Goal: Task Accomplishment & Management: Manage account settings

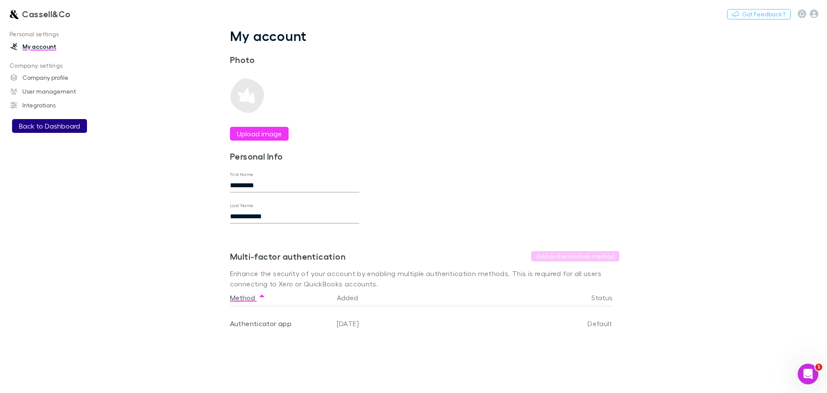
click at [48, 128] on button "Back to Dashboard" at bounding box center [49, 126] width 75 height 14
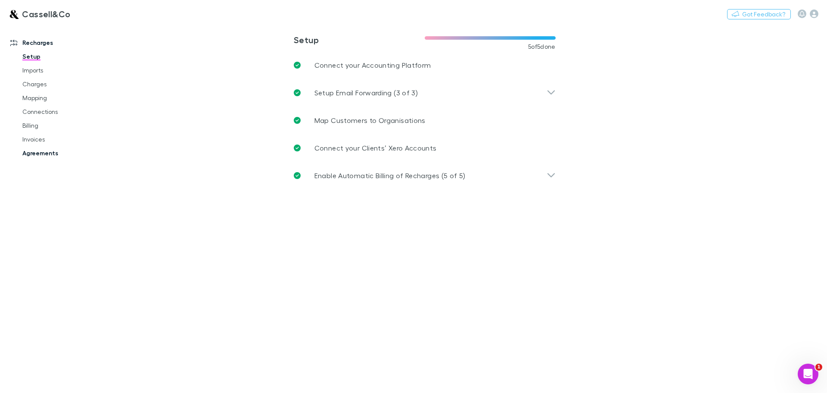
click at [43, 157] on link "Agreements" at bounding box center [65, 153] width 103 height 14
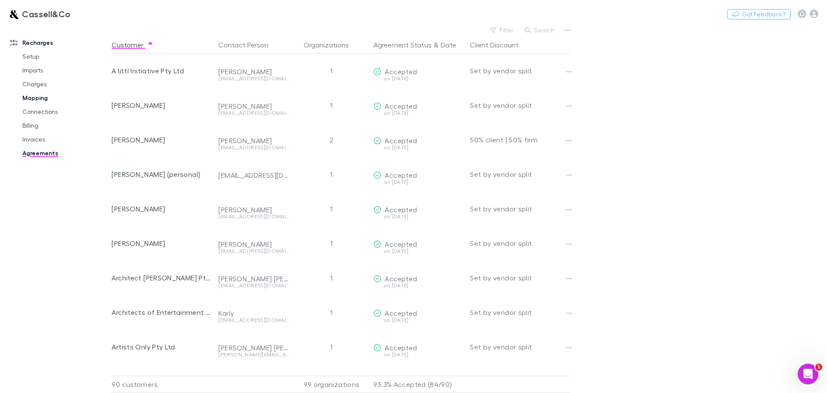
click at [33, 99] on link "Mapping" at bounding box center [65, 98] width 103 height 14
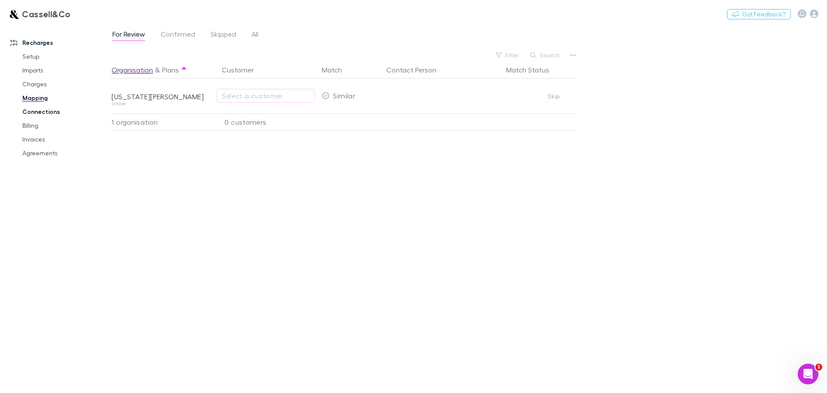
click at [30, 115] on link "Connections" at bounding box center [65, 112] width 103 height 14
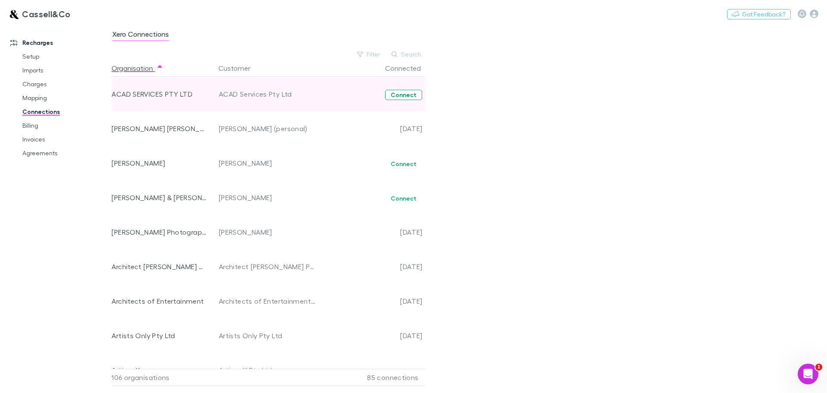
click at [399, 94] on button "Connect" at bounding box center [403, 95] width 37 height 10
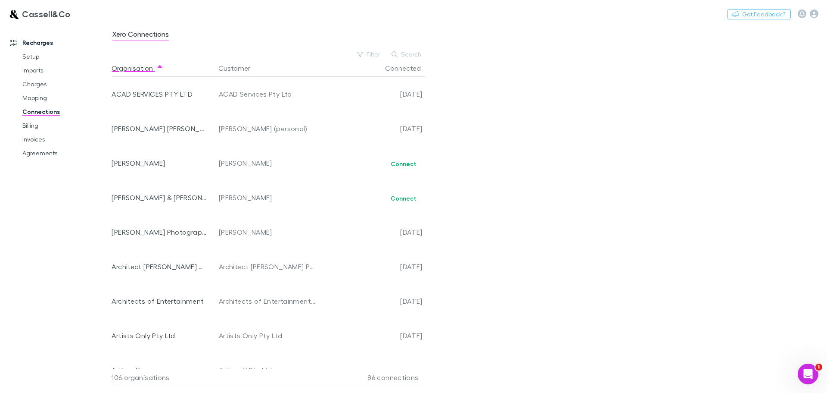
click at [607, 111] on div "Xero Connections Filter Search Organisation Customer Connected ACAD SERVICES PT…" at bounding box center [470, 208] width 716 height 368
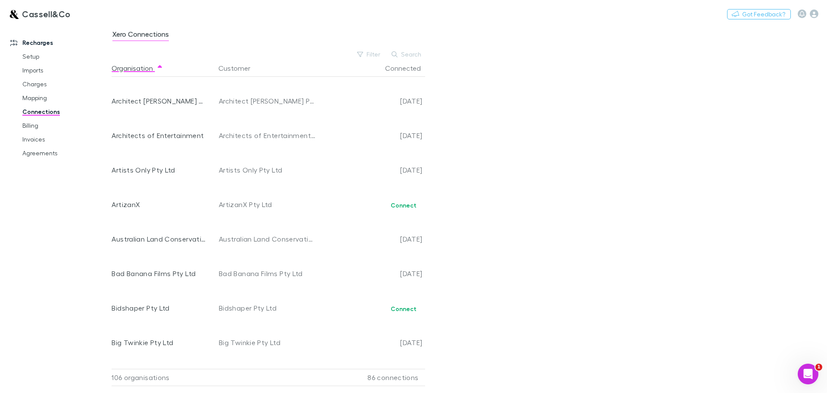
scroll to position [172, 0]
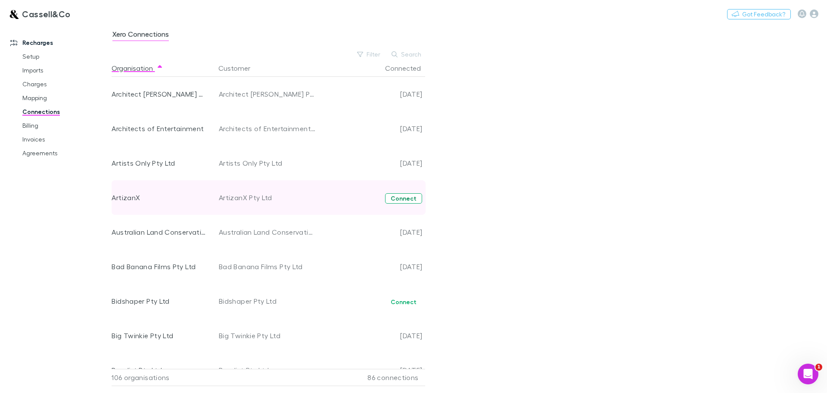
click at [408, 199] on button "Connect" at bounding box center [403, 198] width 37 height 10
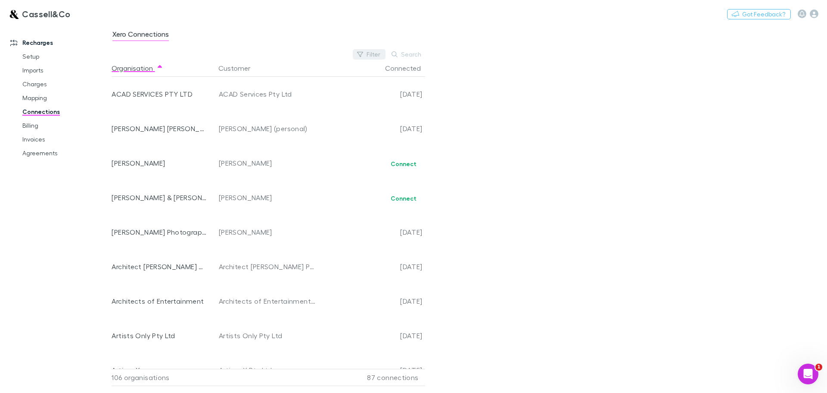
click at [378, 53] on button "Filter" at bounding box center [369, 54] width 33 height 10
click at [247, 126] on li "No" at bounding box center [312, 124] width 150 height 14
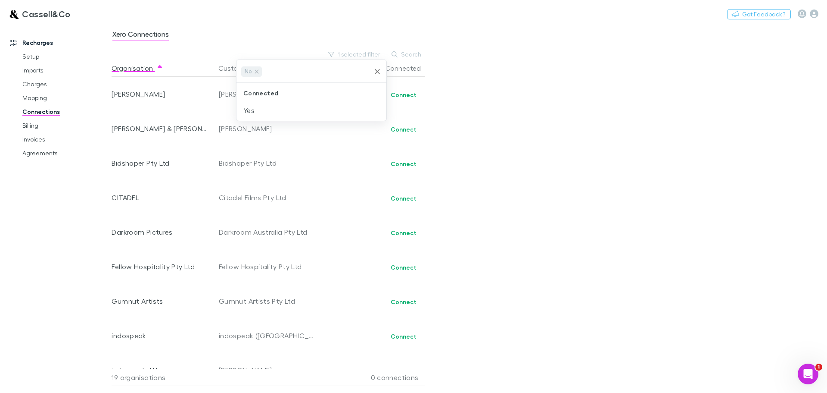
click at [412, 164] on div at bounding box center [413, 196] width 827 height 393
click at [412, 164] on button "Connect" at bounding box center [403, 164] width 37 height 10
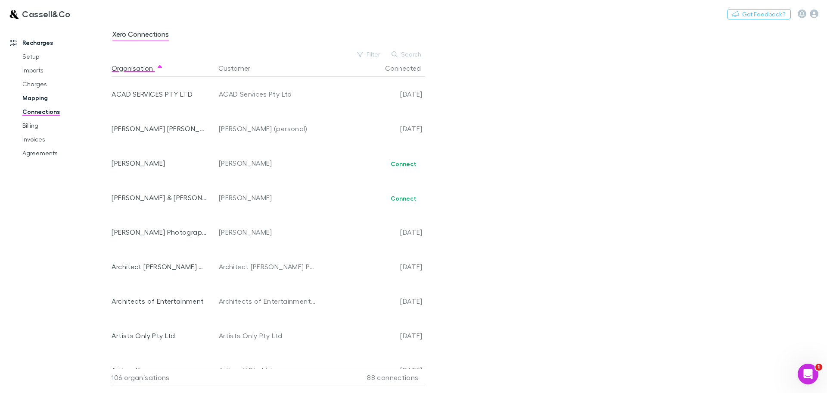
click at [37, 98] on link "Mapping" at bounding box center [65, 98] width 103 height 14
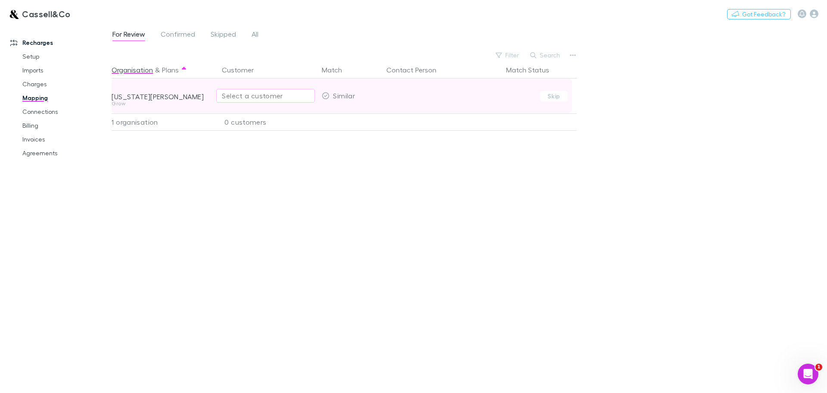
click at [244, 95] on div "Select a customer" at bounding box center [265, 96] width 87 height 10
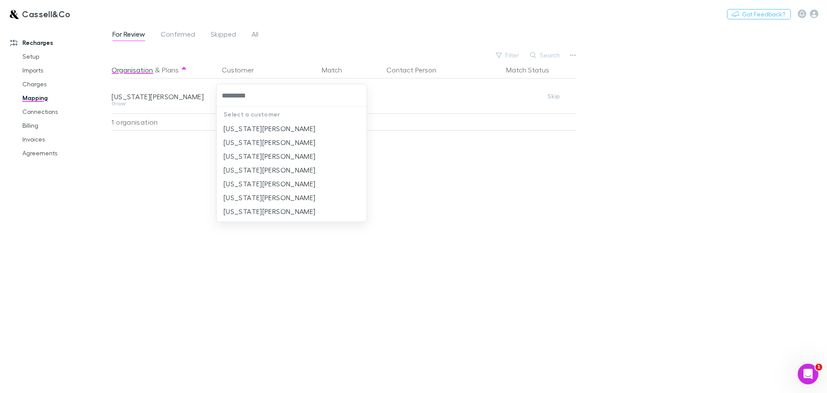
type input "**********"
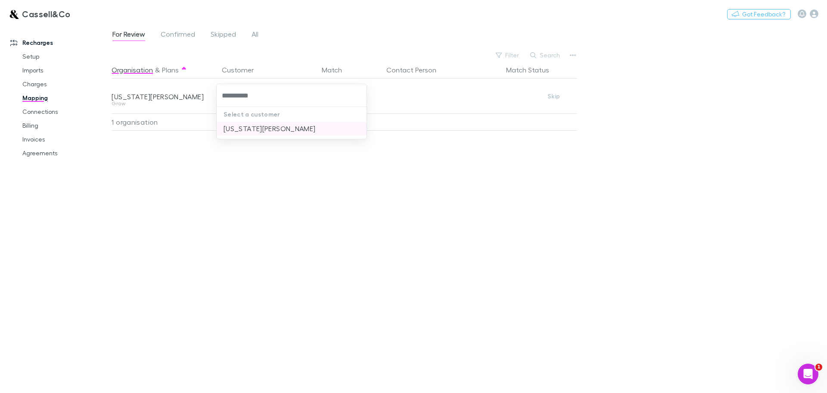
click at [251, 127] on li "[US_STATE][PERSON_NAME]" at bounding box center [292, 129] width 150 height 14
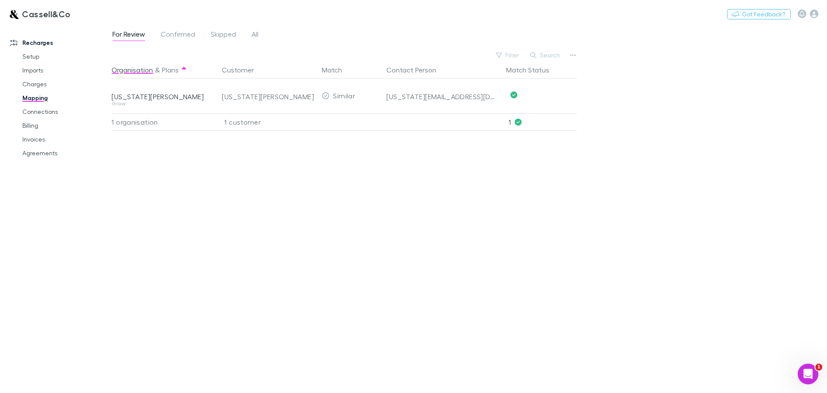
click at [318, 193] on div "Organisation & Plans Customer Match Contact Person Match Status Georgia Cannon …" at bounding box center [346, 223] width 468 height 325
click at [178, 29] on link "Confirmed" at bounding box center [178, 35] width 36 height 14
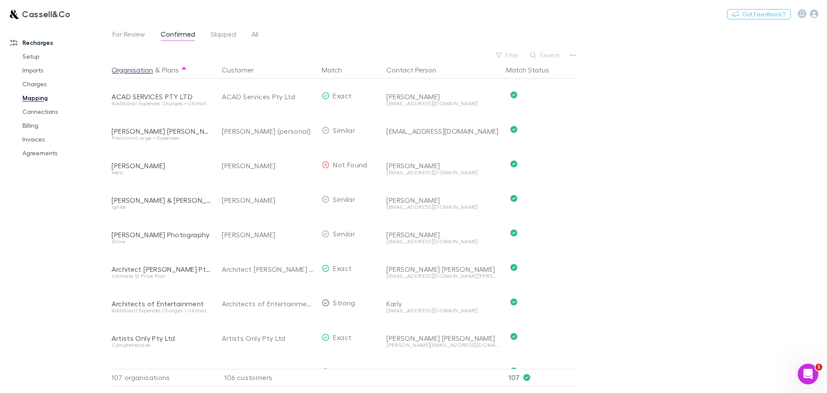
click at [132, 33] on span "For Review" at bounding box center [128, 35] width 33 height 11
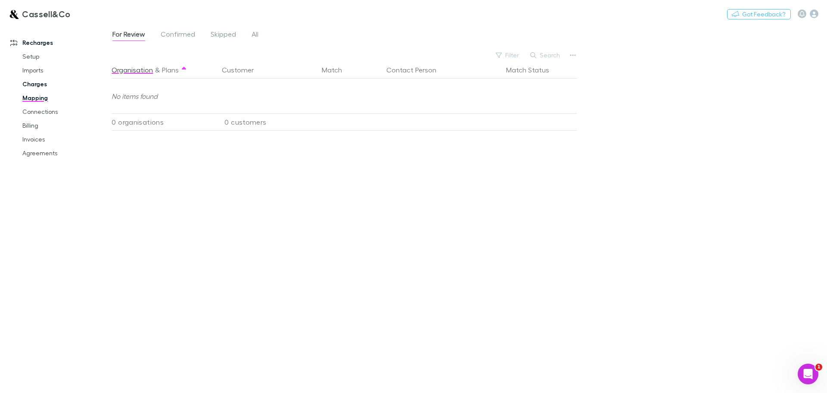
click at [37, 83] on link "Charges" at bounding box center [65, 84] width 103 height 14
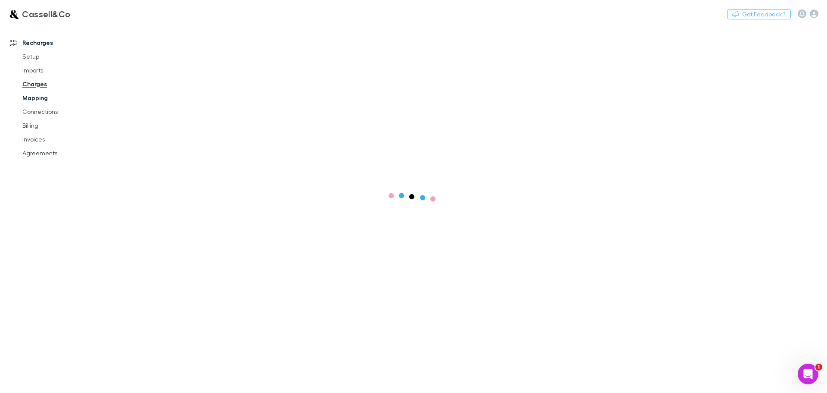
click at [38, 97] on link "Mapping" at bounding box center [65, 98] width 103 height 14
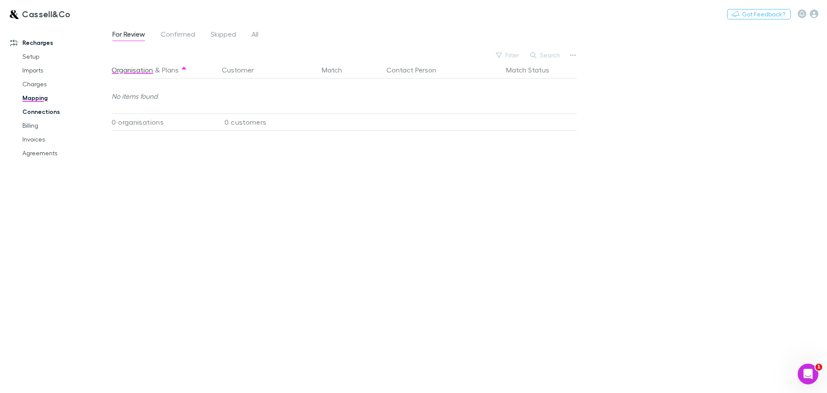
click at [36, 109] on link "Connections" at bounding box center [65, 112] width 103 height 14
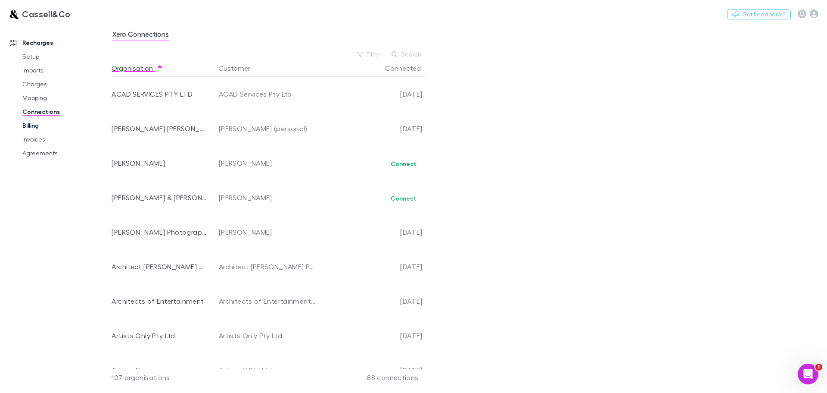
click at [36, 124] on link "Billing" at bounding box center [65, 126] width 103 height 14
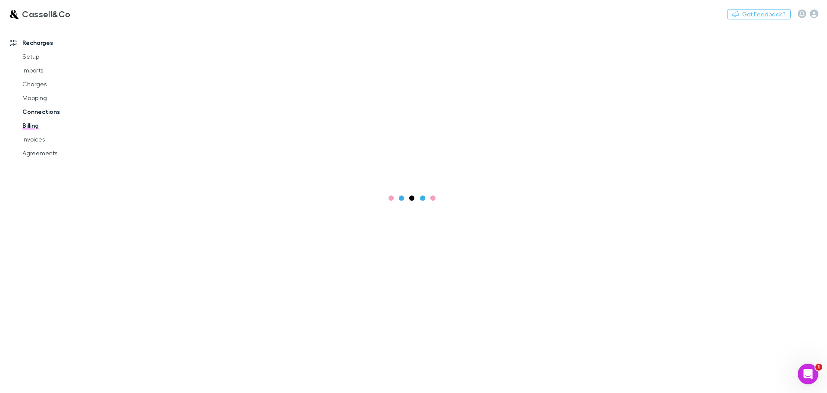
click at [35, 111] on link "Connections" at bounding box center [65, 112] width 103 height 14
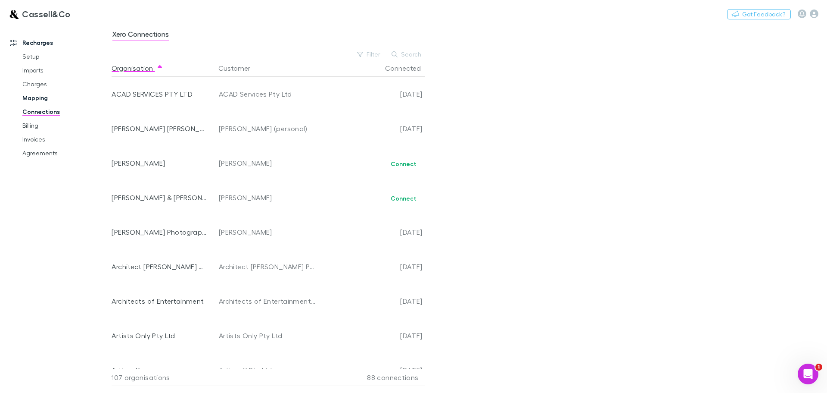
click at [35, 103] on link "Mapping" at bounding box center [65, 98] width 103 height 14
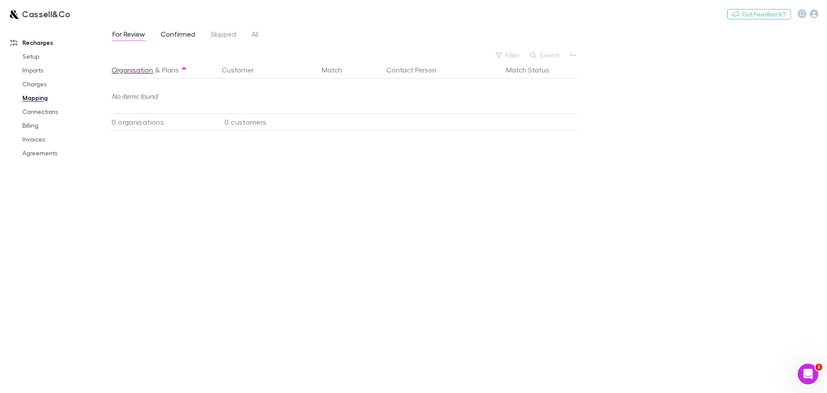
click at [186, 40] on span "Confirmed" at bounding box center [178, 35] width 34 height 11
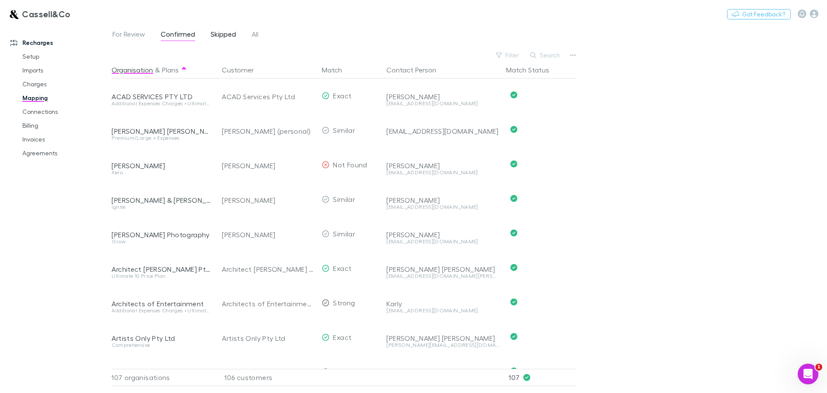
click at [220, 34] on span "Skipped" at bounding box center [223, 35] width 25 height 11
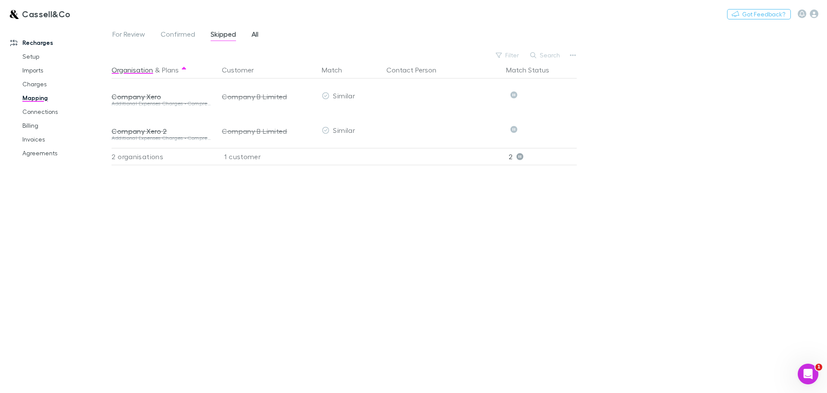
click at [254, 31] on span "All" at bounding box center [255, 35] width 7 height 11
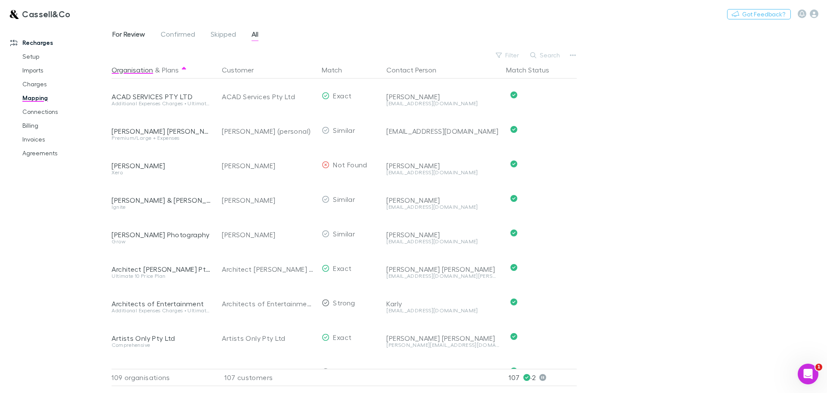
click at [132, 40] on span "For Review" at bounding box center [128, 35] width 33 height 11
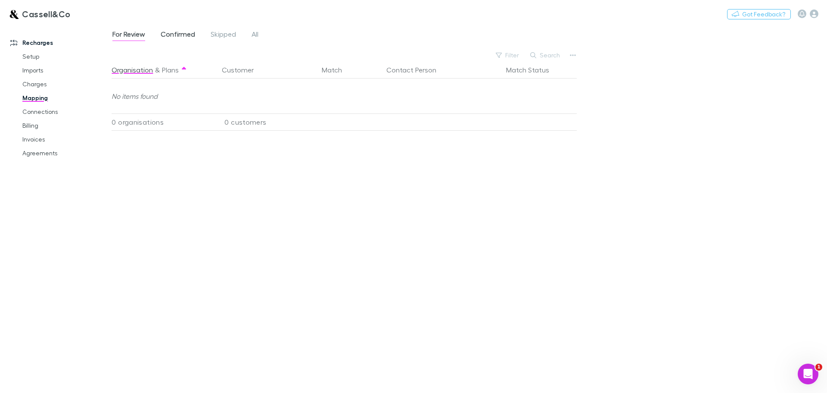
click at [175, 38] on span "Confirmed" at bounding box center [178, 35] width 34 height 11
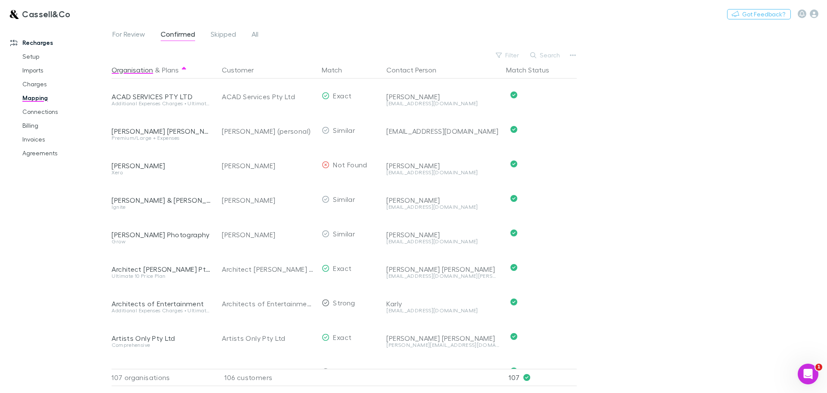
click at [247, 33] on div "For Review Confirmed Skipped All" at bounding box center [189, 35] width 155 height 14
click at [252, 33] on span "All" at bounding box center [255, 35] width 7 height 11
click at [551, 54] on button "Search" at bounding box center [545, 55] width 39 height 10
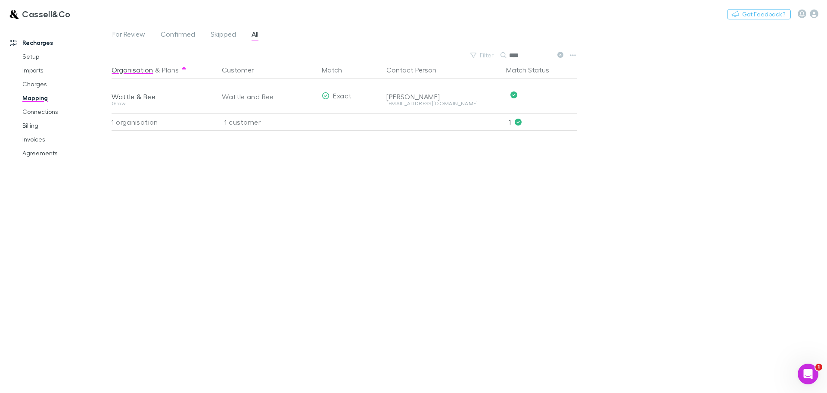
click at [524, 52] on input "****" at bounding box center [530, 55] width 43 height 12
type input "******"
click at [34, 152] on link "Agreements" at bounding box center [65, 153] width 103 height 14
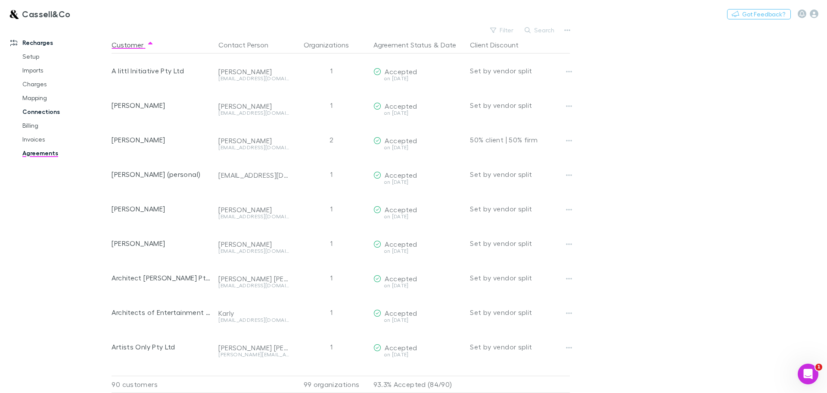
click at [33, 114] on link "Connections" at bounding box center [65, 112] width 103 height 14
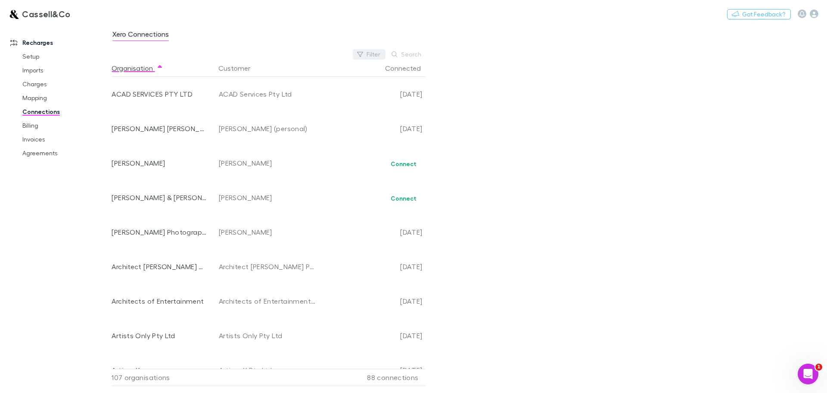
click at [371, 51] on button "Filter" at bounding box center [369, 54] width 33 height 10
click at [248, 121] on li "No" at bounding box center [312, 124] width 150 height 14
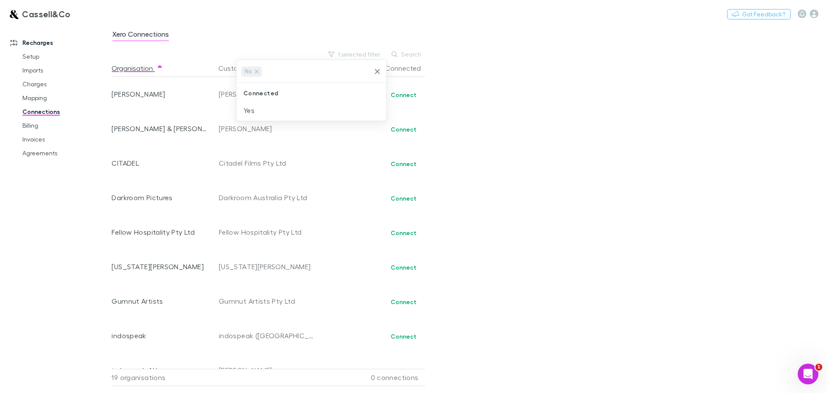
click at [557, 112] on div at bounding box center [413, 196] width 827 height 393
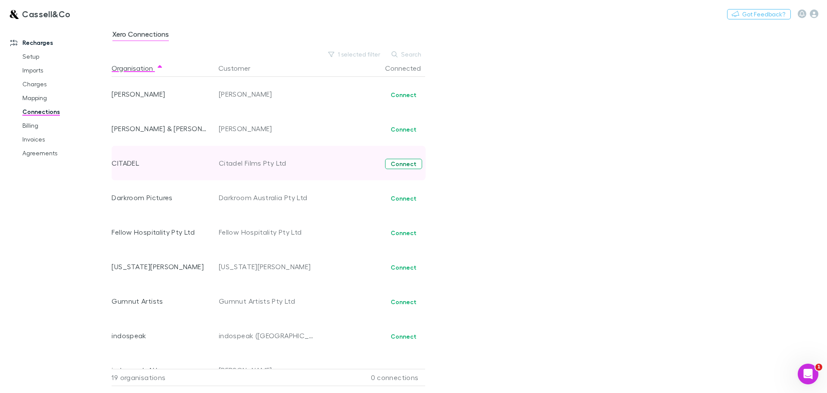
click at [406, 163] on button "Connect" at bounding box center [403, 164] width 37 height 10
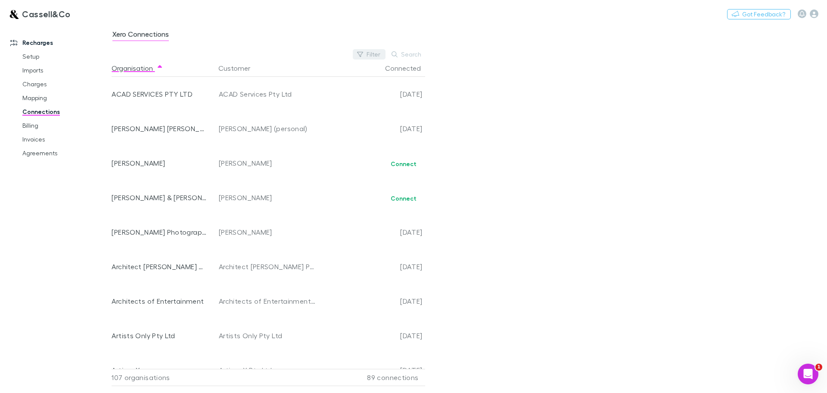
click at [378, 51] on button "Filter" at bounding box center [369, 54] width 33 height 10
click at [248, 124] on li "No" at bounding box center [312, 124] width 150 height 14
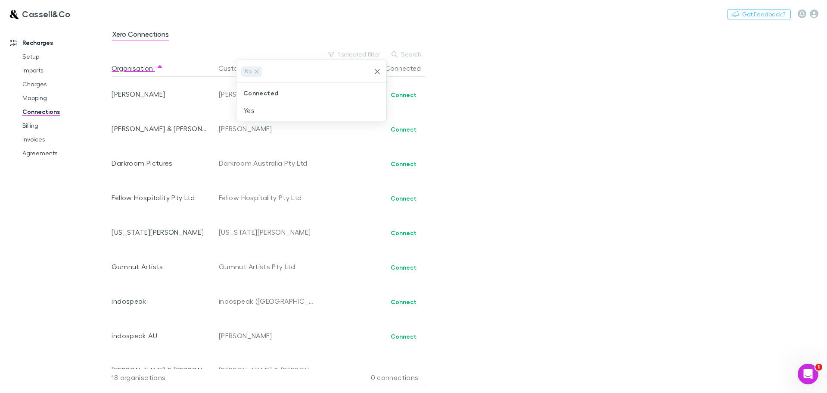
click at [557, 97] on div at bounding box center [413, 196] width 827 height 393
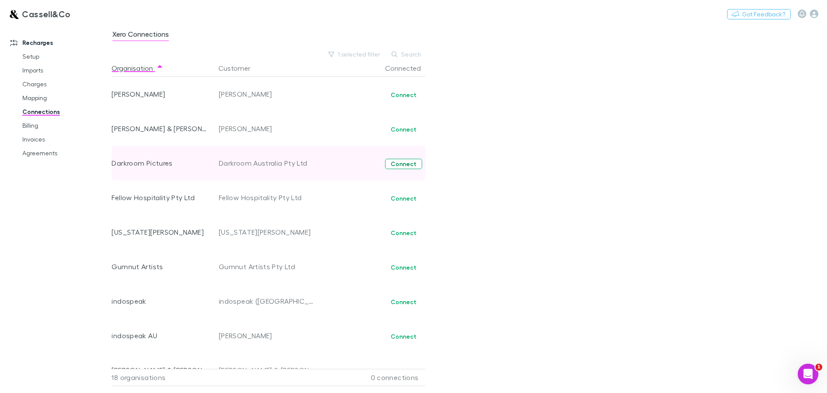
click at [409, 162] on button "Connect" at bounding box center [403, 164] width 37 height 10
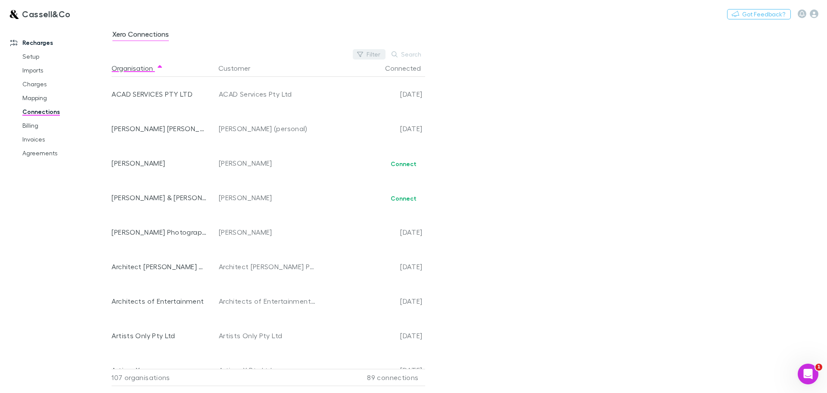
click at [377, 56] on button "Filter" at bounding box center [369, 54] width 33 height 10
click at [251, 125] on li "No" at bounding box center [312, 124] width 150 height 14
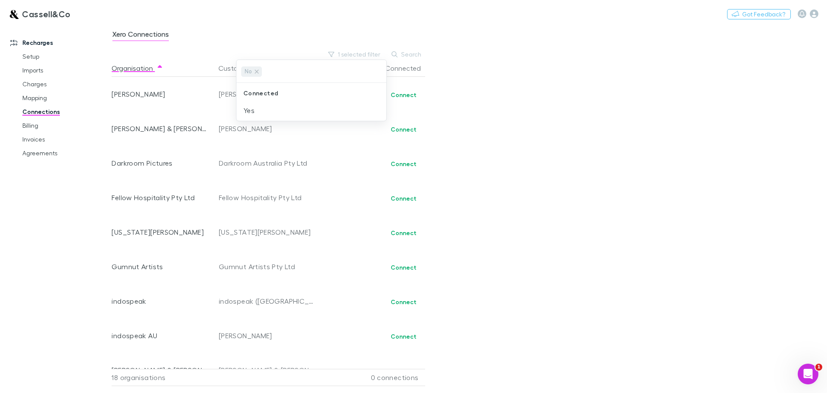
click at [547, 111] on div at bounding box center [413, 196] width 827 height 393
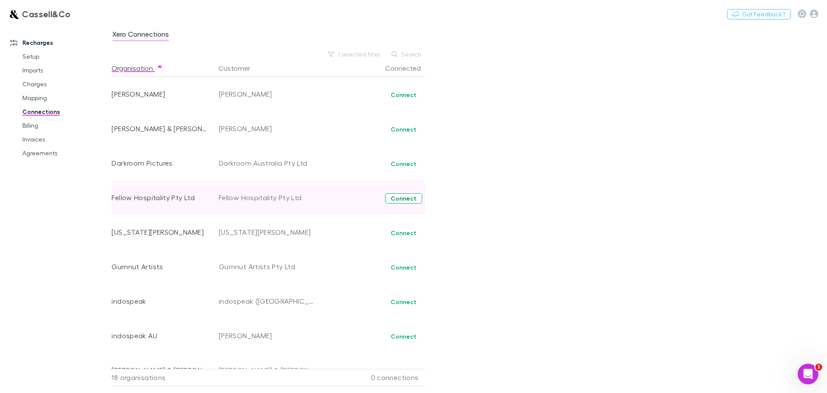
click at [412, 200] on button "Connect" at bounding box center [403, 198] width 37 height 10
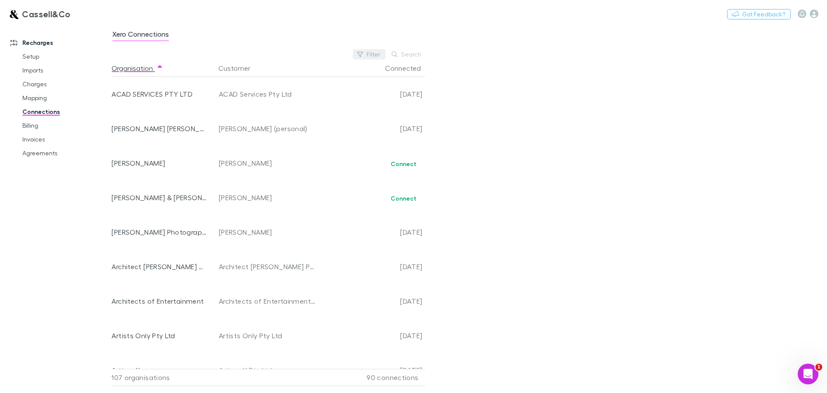
click at [363, 55] on icon "button" at bounding box center [360, 54] width 6 height 6
click at [247, 122] on li "No" at bounding box center [312, 124] width 150 height 14
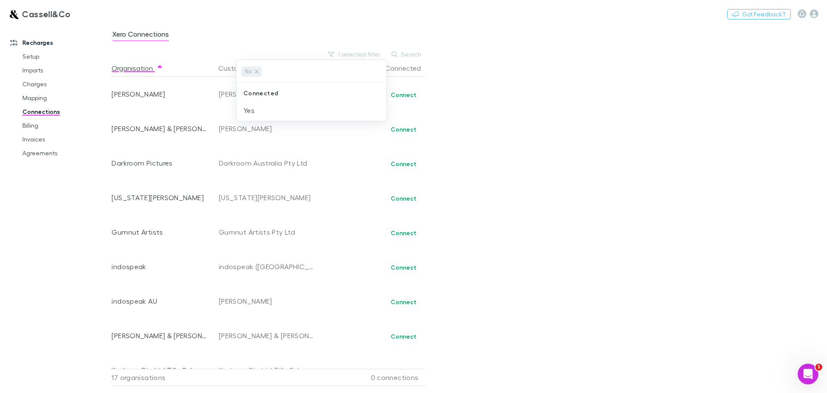
click at [404, 197] on div at bounding box center [413, 196] width 827 height 393
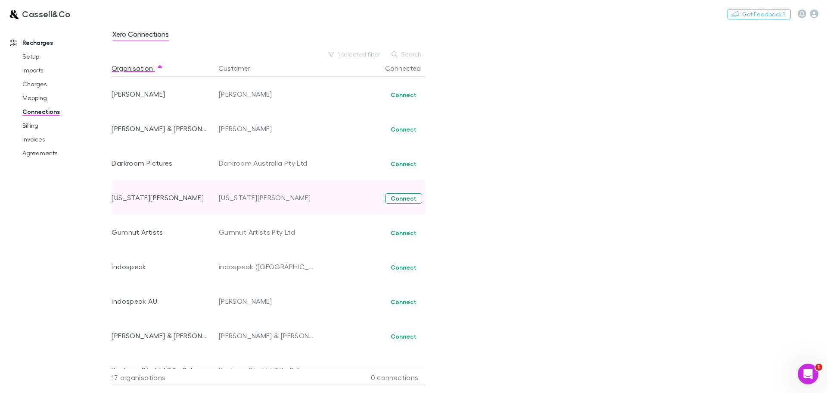
click at [401, 198] on button "Connect" at bounding box center [403, 198] width 37 height 10
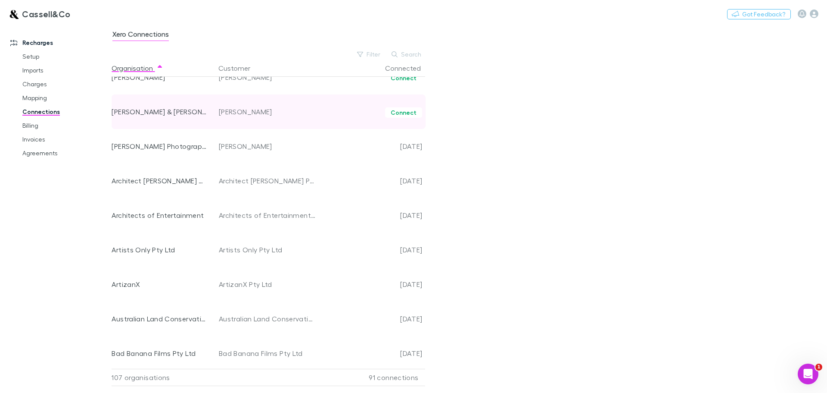
scroll to position [86, 0]
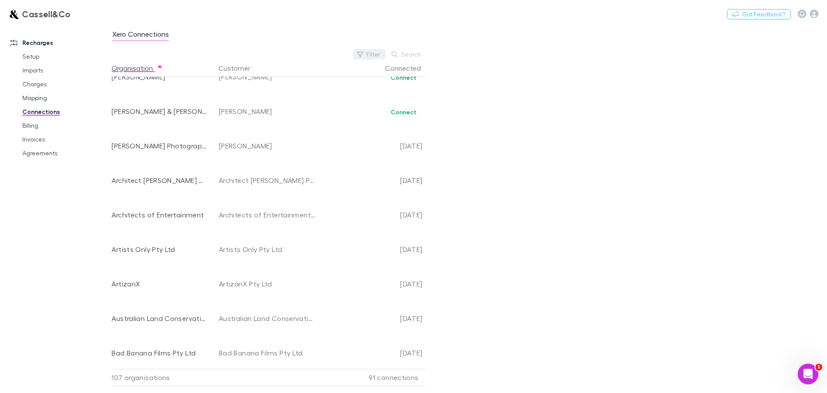
click at [363, 54] on icon "button" at bounding box center [360, 54] width 6 height 6
click at [250, 125] on li "No" at bounding box center [312, 124] width 150 height 14
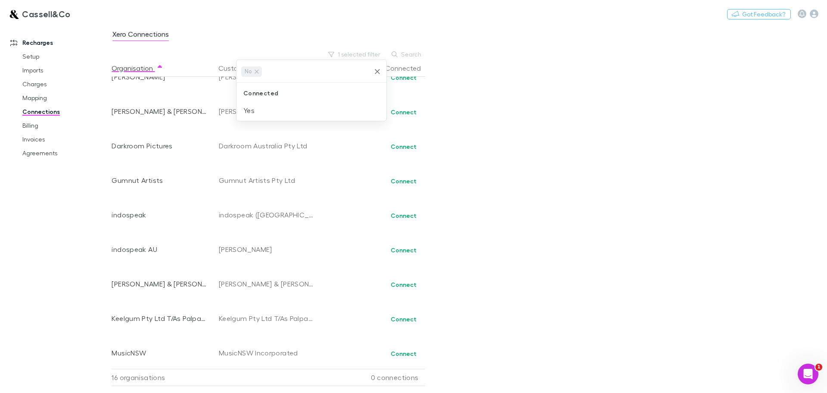
click at [500, 170] on div at bounding box center [413, 196] width 827 height 393
click at [399, 181] on button "Connect" at bounding box center [403, 181] width 37 height 10
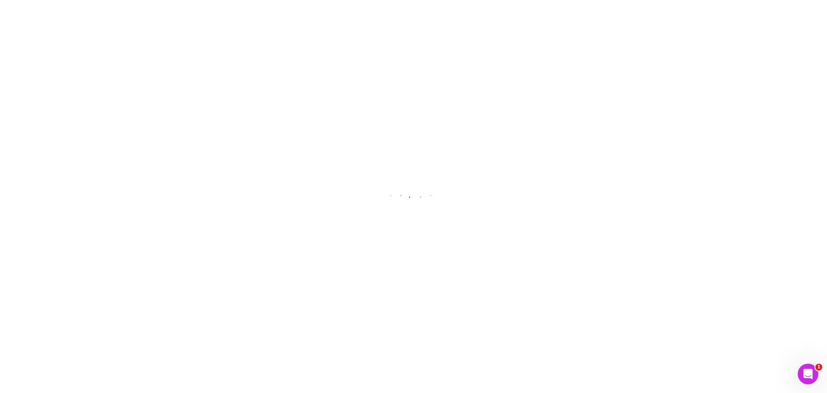
drag, startPoint x: 521, startPoint y: 5, endPoint x: 684, endPoint y: 29, distance: 165.1
click at [732, 56] on main at bounding box center [413, 196] width 827 height 393
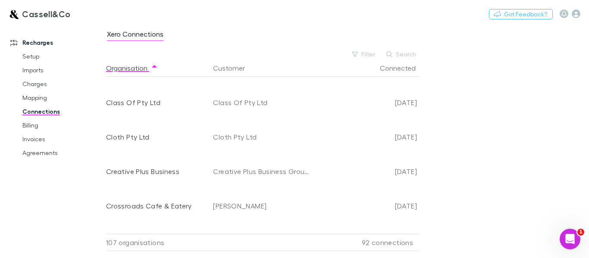
scroll to position [690, 0]
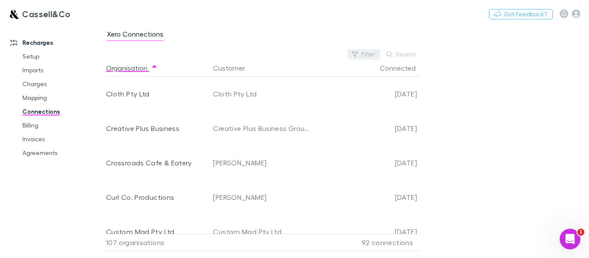
click at [367, 51] on button "Filter" at bounding box center [363, 54] width 33 height 10
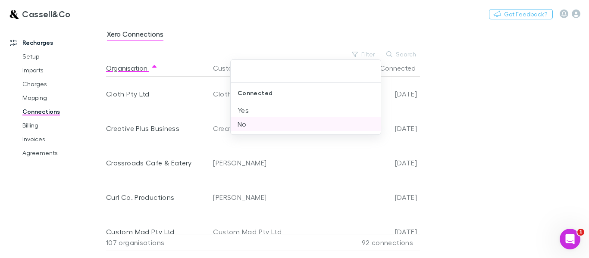
click at [243, 125] on li "No" at bounding box center [306, 124] width 150 height 14
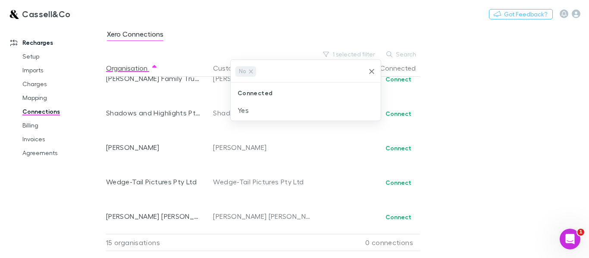
scroll to position [360, 0]
click at [399, 181] on div at bounding box center [294, 129] width 589 height 258
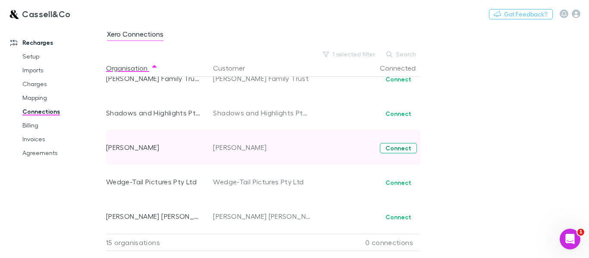
click at [396, 146] on button "Connect" at bounding box center [398, 148] width 37 height 10
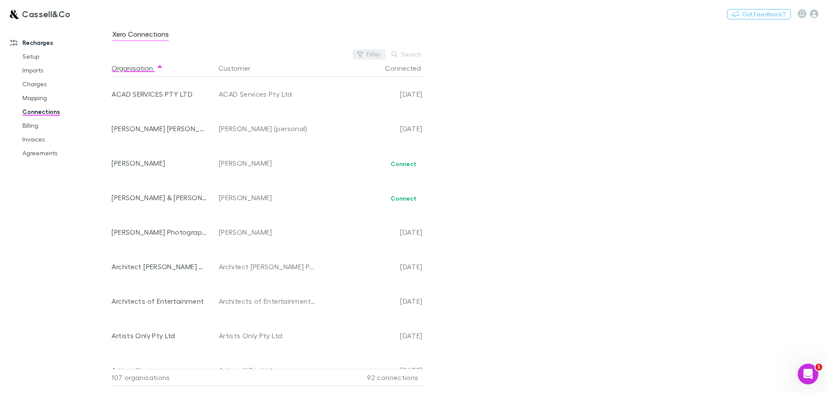
click at [366, 51] on button "Filter" at bounding box center [369, 54] width 33 height 10
click at [243, 127] on li "No" at bounding box center [312, 124] width 150 height 14
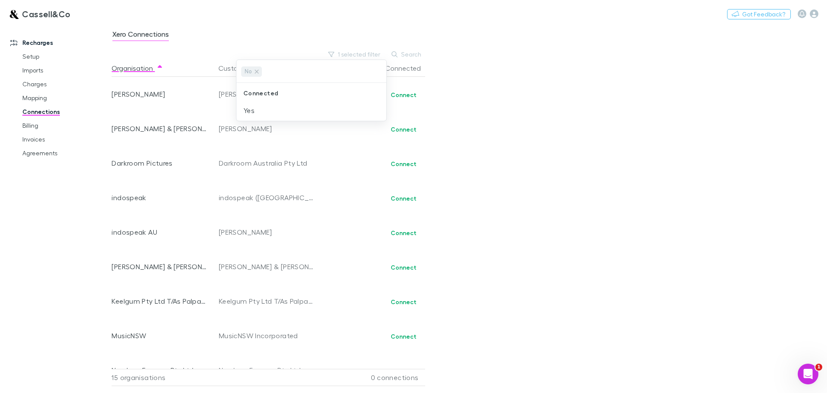
click at [577, 123] on div at bounding box center [413, 196] width 827 height 393
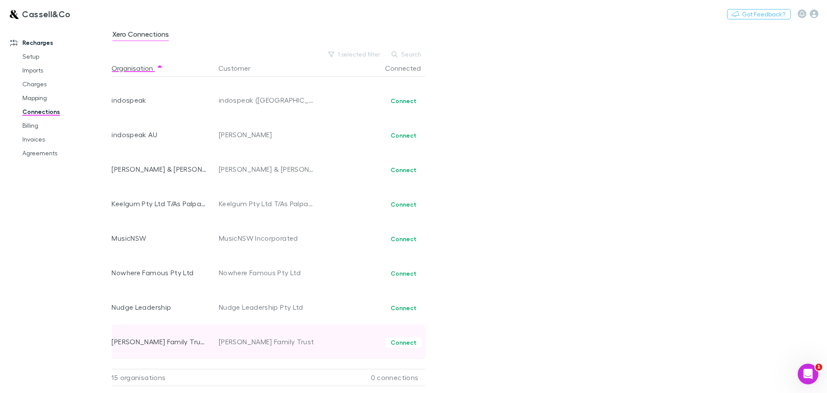
scroll to position [97, 0]
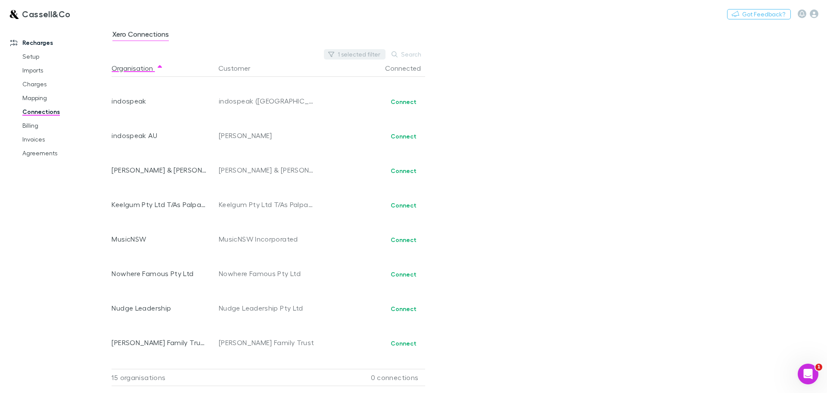
click at [371, 53] on button "1 selected filter" at bounding box center [355, 54] width 62 height 10
click at [380, 72] on icon "Clear" at bounding box center [377, 71] width 9 height 9
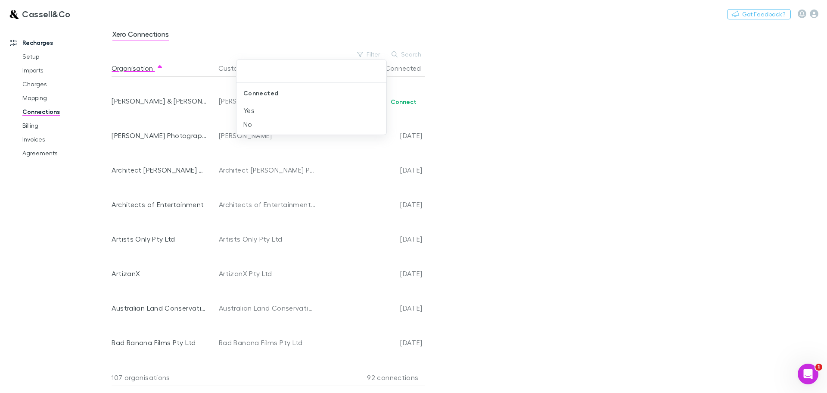
scroll to position [924, 0]
click at [367, 53] on div at bounding box center [413, 196] width 827 height 393
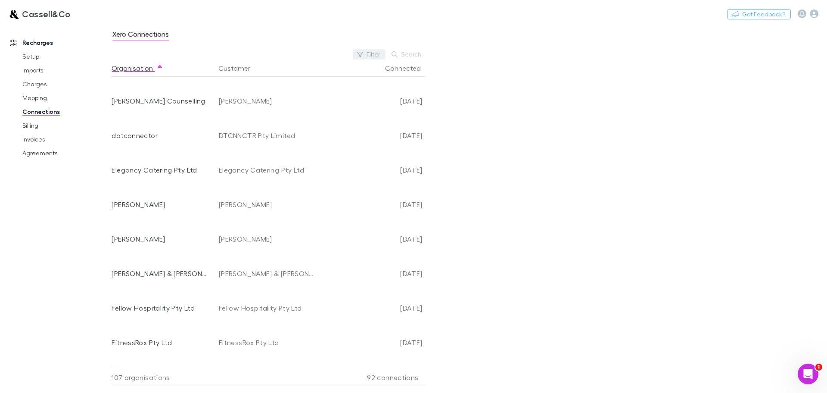
click at [371, 53] on button "Filter" at bounding box center [369, 54] width 33 height 10
click at [245, 124] on li "No" at bounding box center [312, 124] width 150 height 14
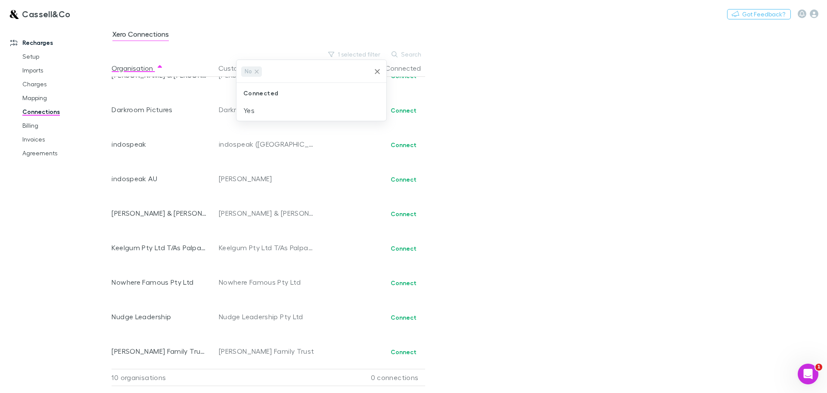
scroll to position [53, 0]
click at [404, 213] on div at bounding box center [413, 196] width 827 height 393
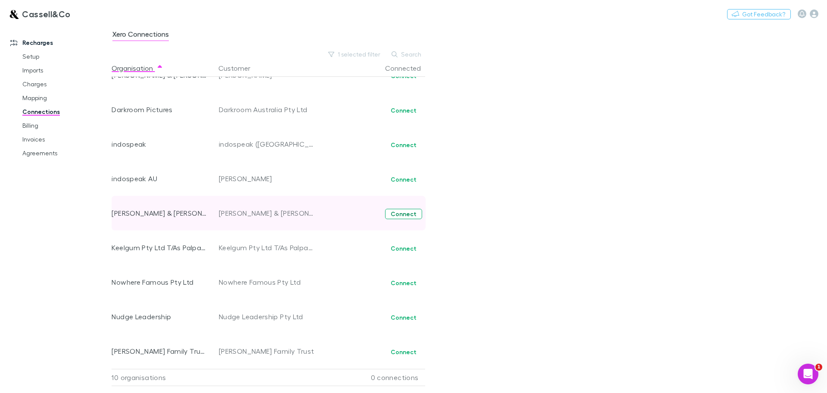
click at [409, 212] on button "Connect" at bounding box center [403, 214] width 37 height 10
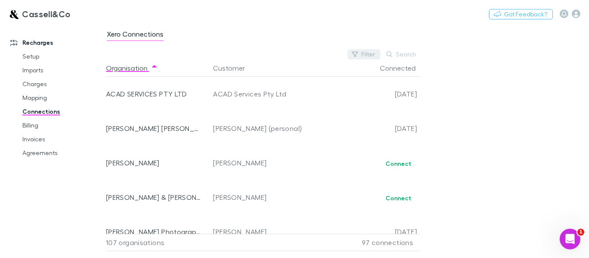
click at [349, 53] on button "Filter" at bounding box center [363, 54] width 33 height 10
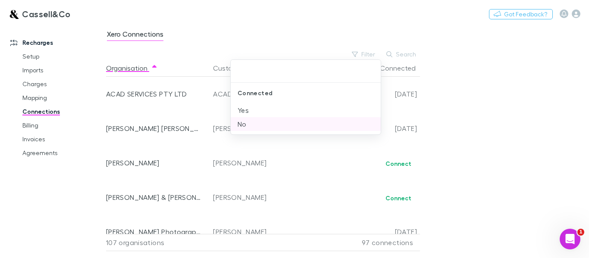
click at [242, 124] on li "No" at bounding box center [306, 124] width 150 height 14
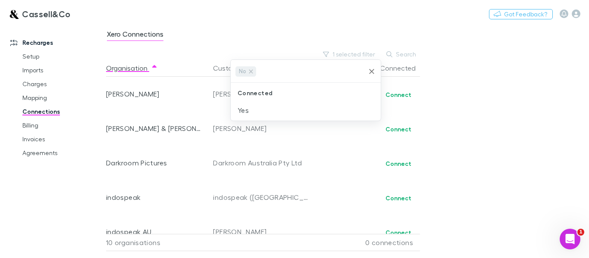
click at [493, 87] on div at bounding box center [294, 129] width 589 height 258
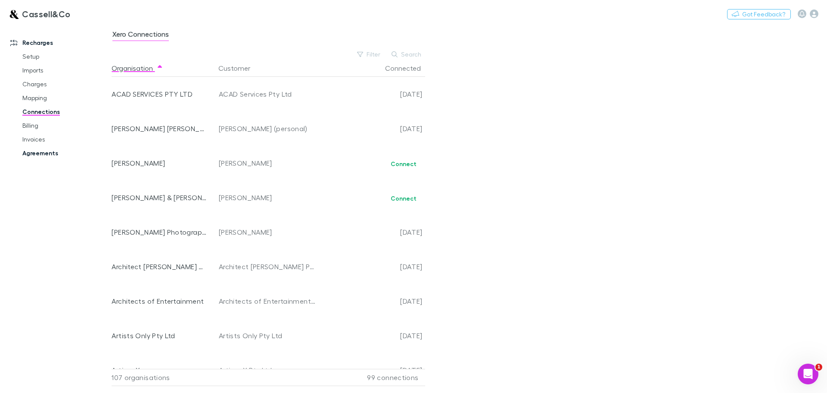
click at [51, 158] on link "Agreements" at bounding box center [65, 153] width 103 height 14
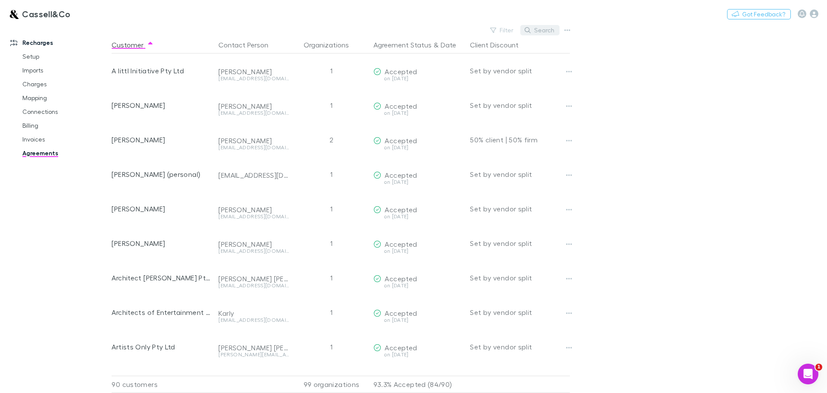
click at [542, 28] on button "Search" at bounding box center [540, 30] width 39 height 10
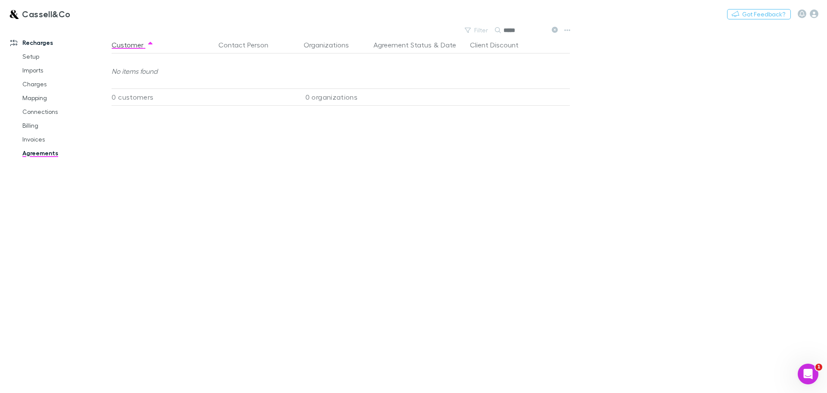
type input "******"
type input "***"
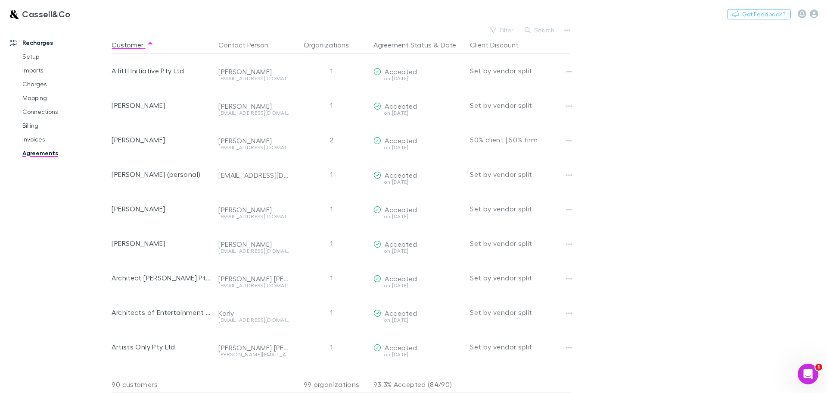
click at [32, 152] on link "Agreements" at bounding box center [65, 153] width 103 height 14
click at [34, 134] on link "Invoices" at bounding box center [65, 139] width 103 height 14
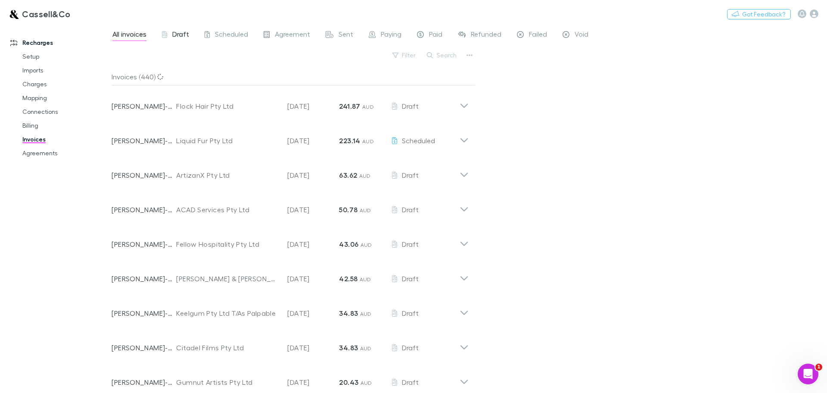
click at [180, 36] on span "Draft" at bounding box center [180, 35] width 17 height 11
click at [178, 32] on span "Draft" at bounding box center [180, 35] width 17 height 11
click at [617, 121] on div "All invoices Draft Scheduled Agreement Sent Paying Paid Refunded Failed Void Fi…" at bounding box center [470, 208] width 716 height 368
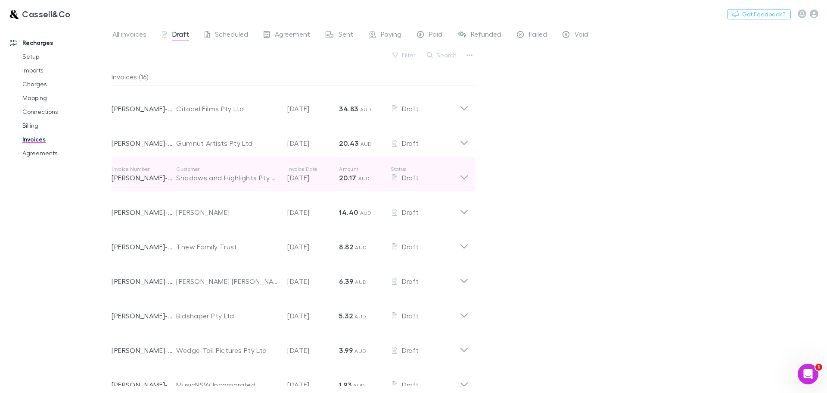
scroll to position [251, 0]
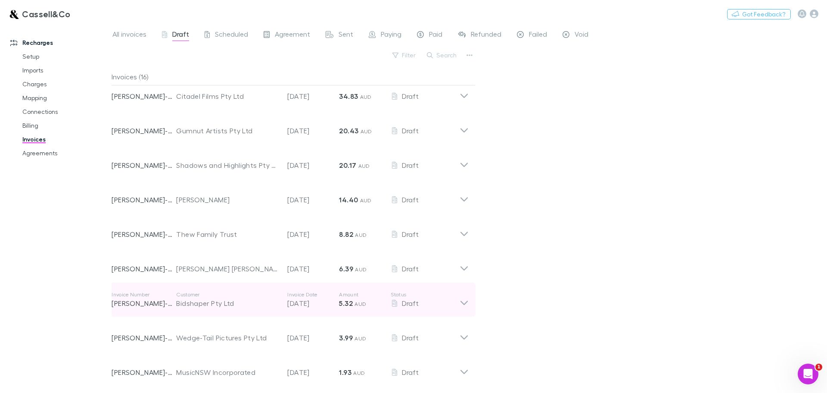
click at [468, 302] on icon at bounding box center [464, 299] width 9 height 17
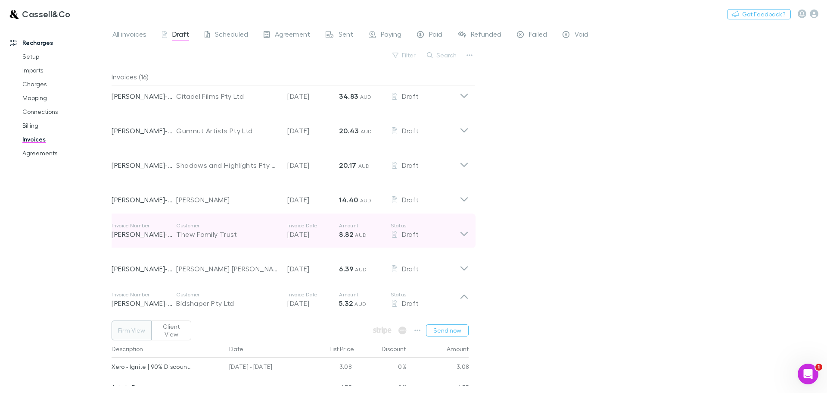
scroll to position [337, 0]
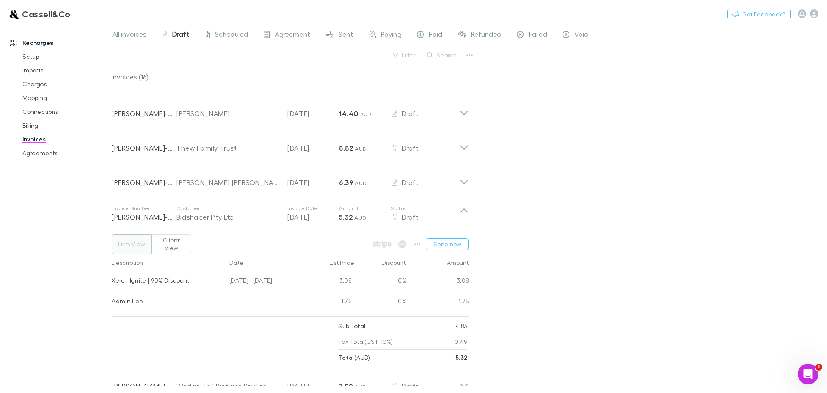
click at [627, 204] on div "All invoices Draft Scheduled Agreement Sent Paying Paid Refunded Failed Void Fi…" at bounding box center [470, 208] width 716 height 368
click at [175, 243] on button "Client View" at bounding box center [171, 244] width 40 height 20
click at [133, 240] on button "Firm View" at bounding box center [132, 244] width 40 height 20
click at [173, 239] on button "Client View" at bounding box center [171, 244] width 40 height 20
click at [136, 239] on button "Firm View" at bounding box center [132, 244] width 40 height 20
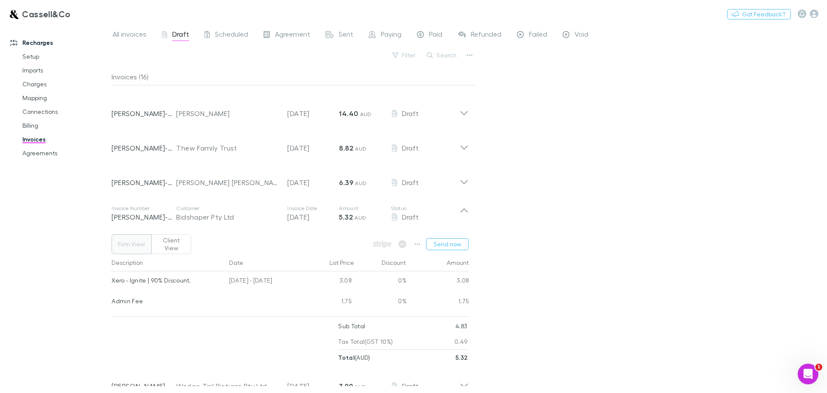
click at [169, 235] on button "Client View" at bounding box center [171, 244] width 40 height 20
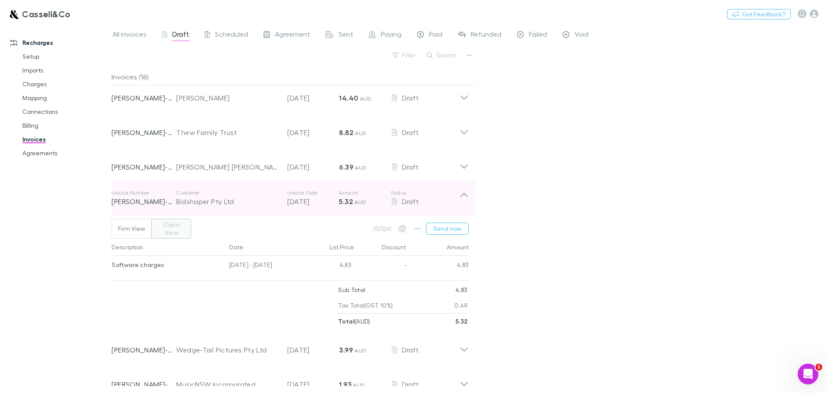
scroll to position [357, 0]
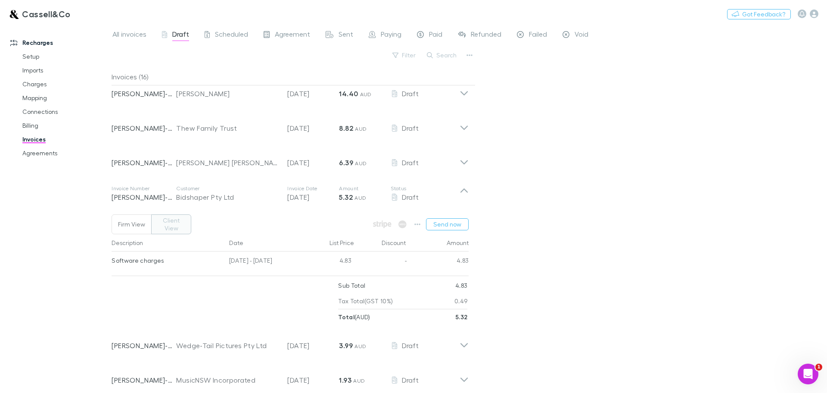
click at [602, 192] on div "All invoices Draft Scheduled Agreement Sent Paying Paid Refunded Failed Void Fi…" at bounding box center [470, 208] width 716 height 368
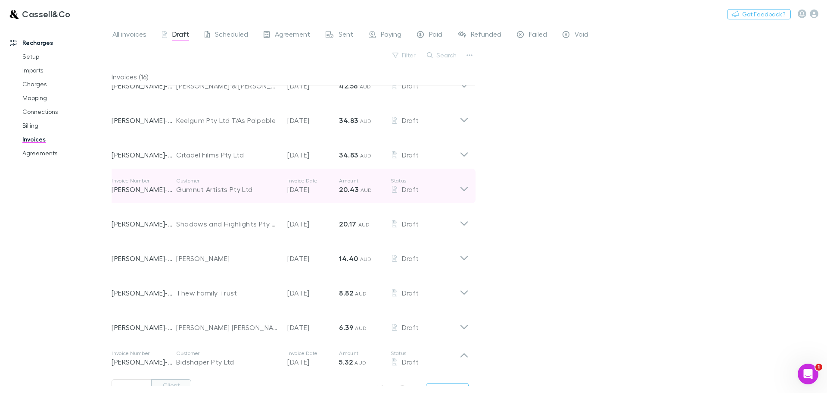
scroll to position [185, 0]
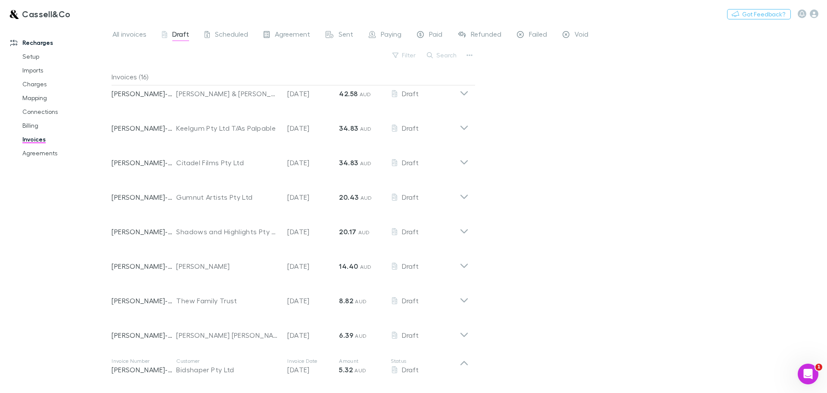
click at [584, 223] on div "All invoices Draft Scheduled Agreement Sent Paying Paid Refunded Failed Void Fi…" at bounding box center [470, 208] width 716 height 368
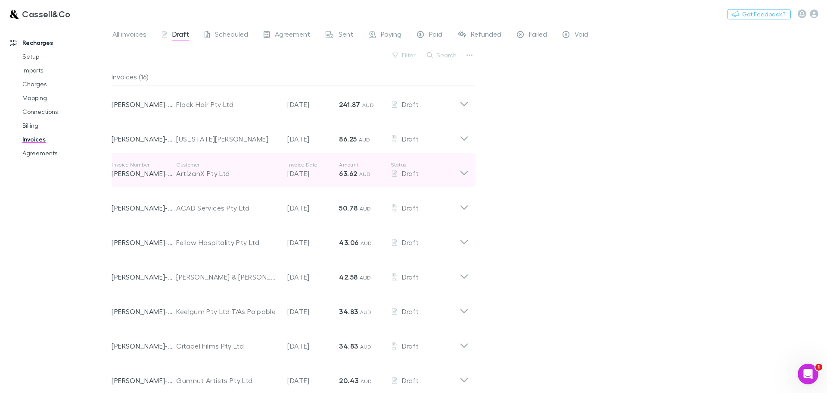
scroll to position [0, 0]
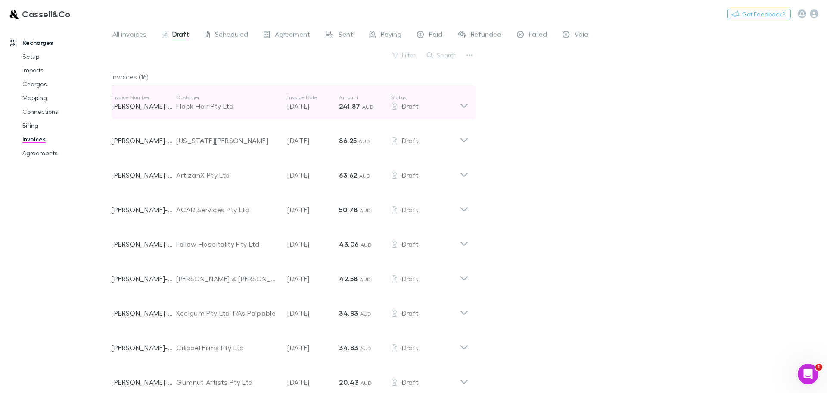
click at [464, 103] on icon at bounding box center [464, 102] width 9 height 17
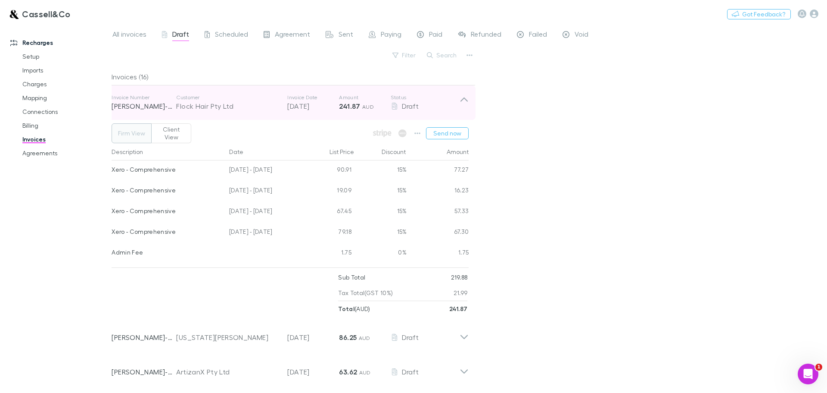
click at [464, 103] on icon at bounding box center [464, 102] width 9 height 17
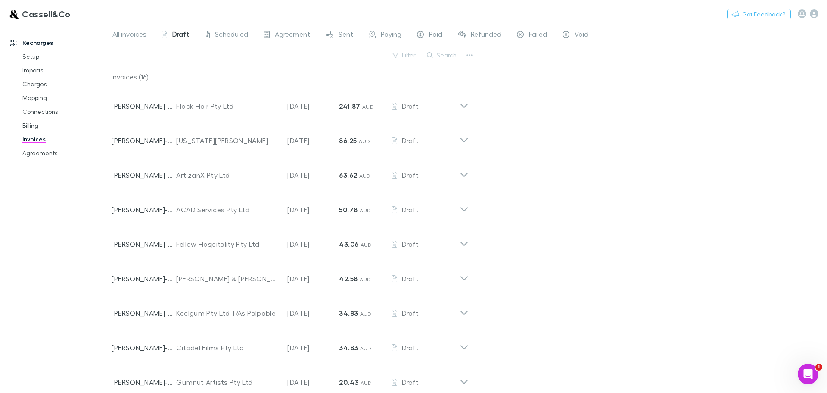
click at [572, 168] on div "All invoices Draft Scheduled Agreement Sent Paying Paid Refunded Failed Void Fi…" at bounding box center [470, 208] width 716 height 368
click at [287, 36] on span "Agreement" at bounding box center [292, 35] width 35 height 11
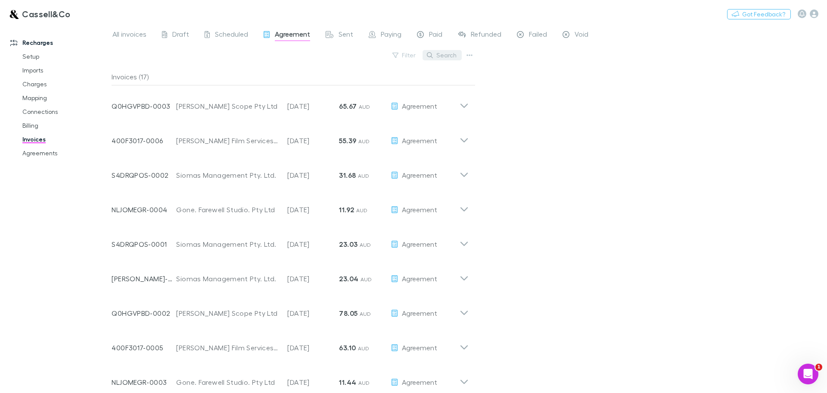
click at [443, 52] on button "Search" at bounding box center [442, 55] width 39 height 10
click at [437, 56] on input "text" at bounding box center [427, 55] width 43 height 12
click at [176, 32] on span "Draft" at bounding box center [180, 35] width 17 height 11
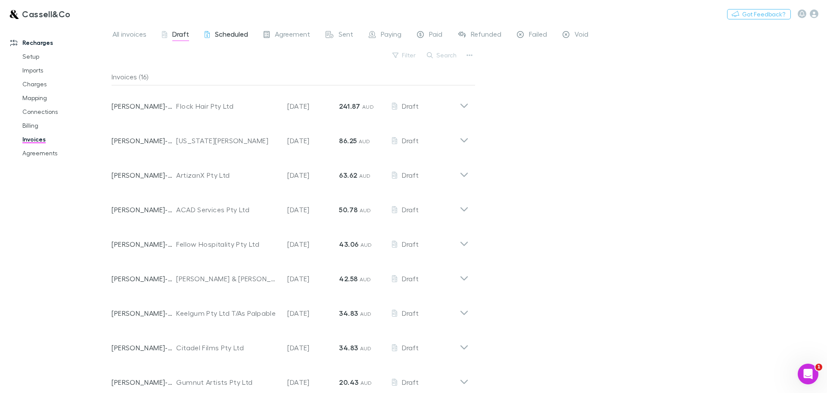
click at [234, 37] on span "Scheduled" at bounding box center [231, 35] width 33 height 11
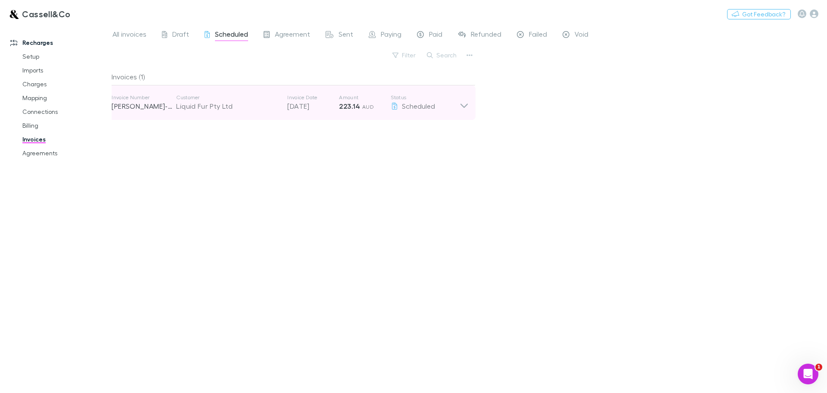
click at [471, 103] on div "Invoice Number [PERSON_NAME]-0138 Customer Liquid Fur Pty Ltd Invoice Date [DAT…" at bounding box center [290, 102] width 371 height 34
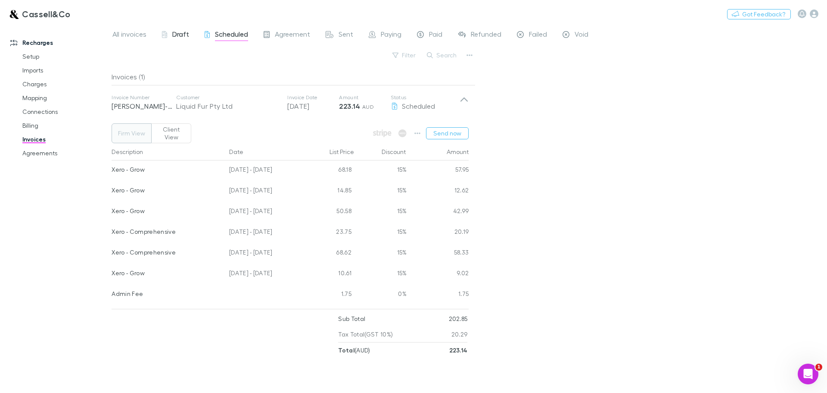
click at [178, 33] on span "Draft" at bounding box center [180, 35] width 17 height 11
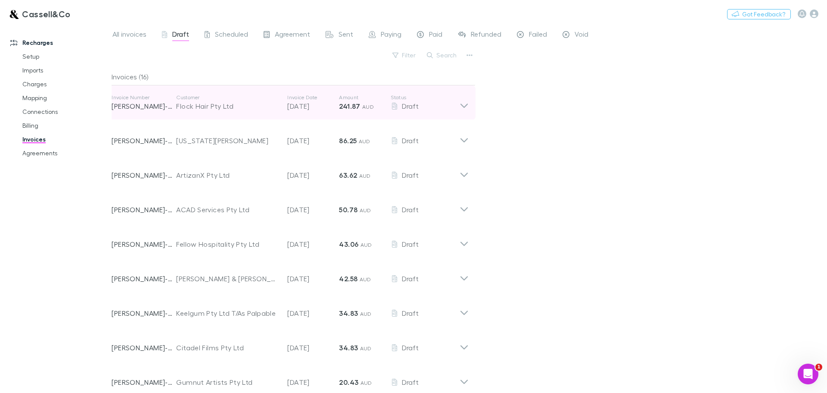
click at [469, 105] on div "Invoice Number [PERSON_NAME]-0348 Customer Flock Hair Pty Ltd Invoice Date [DAT…" at bounding box center [290, 102] width 371 height 34
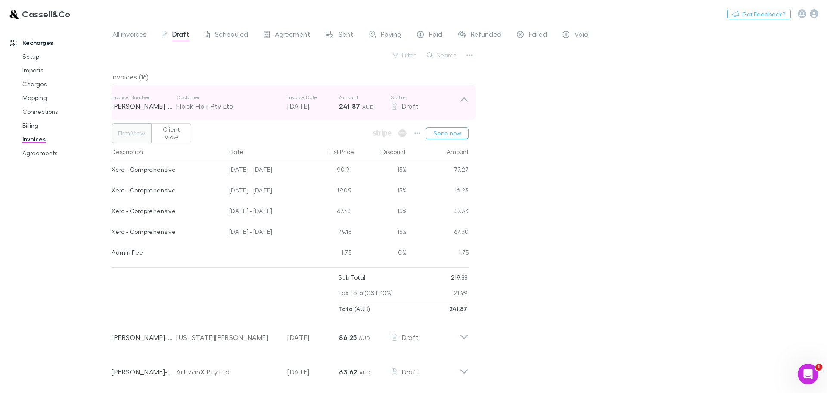
click at [469, 105] on div "Invoice Number [PERSON_NAME]-0348 Customer Flock Hair Pty Ltd Invoice Date [DAT…" at bounding box center [290, 102] width 371 height 34
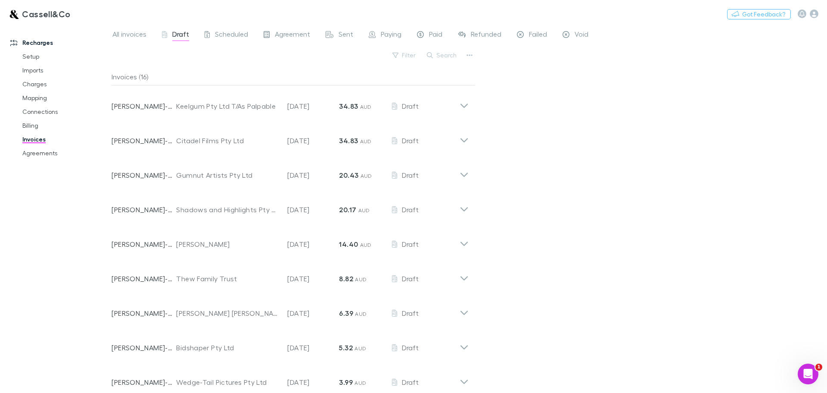
scroll to position [251, 0]
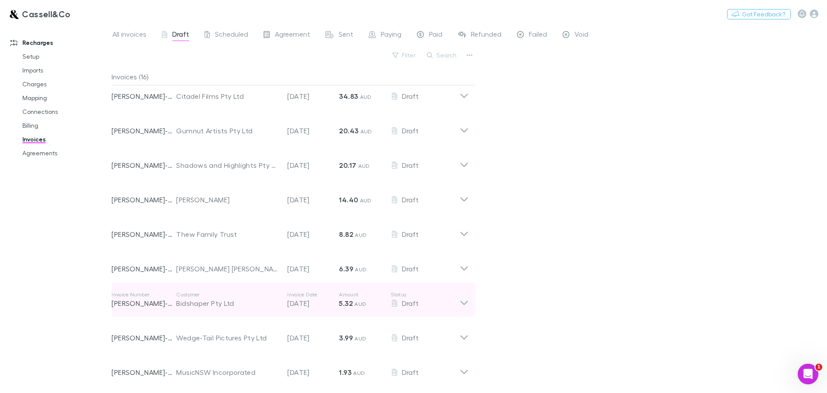
click at [467, 300] on icon at bounding box center [464, 299] width 9 height 17
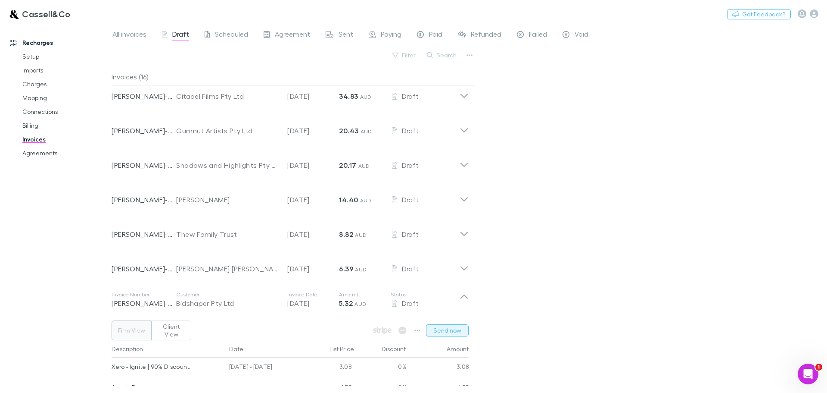
click at [453, 326] on button "Send now" at bounding box center [447, 330] width 43 height 12
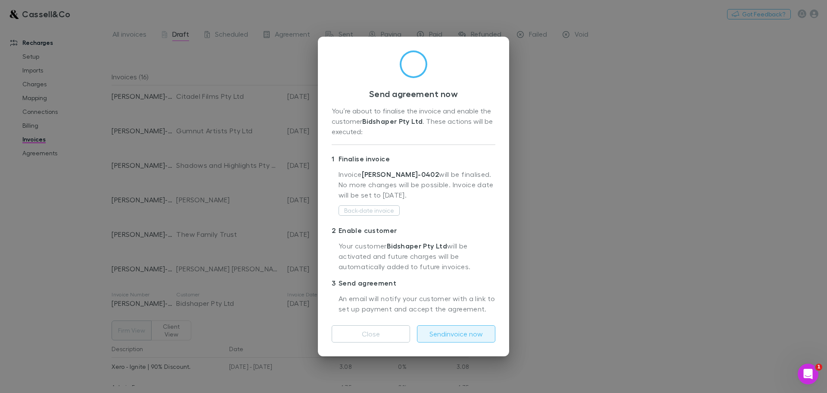
click at [457, 335] on button "Send invoice now" at bounding box center [456, 333] width 78 height 17
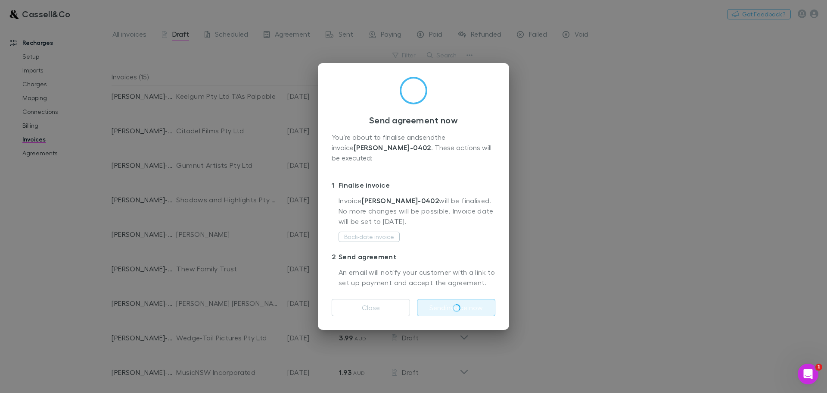
scroll to position [217, 0]
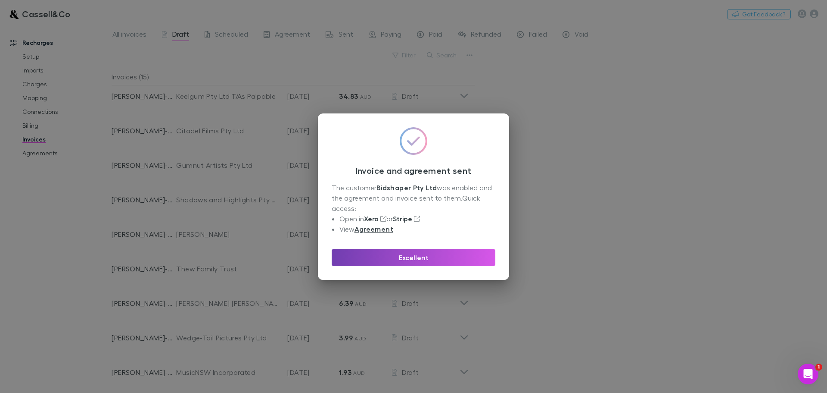
click at [420, 259] on button "Excellent" at bounding box center [414, 257] width 164 height 17
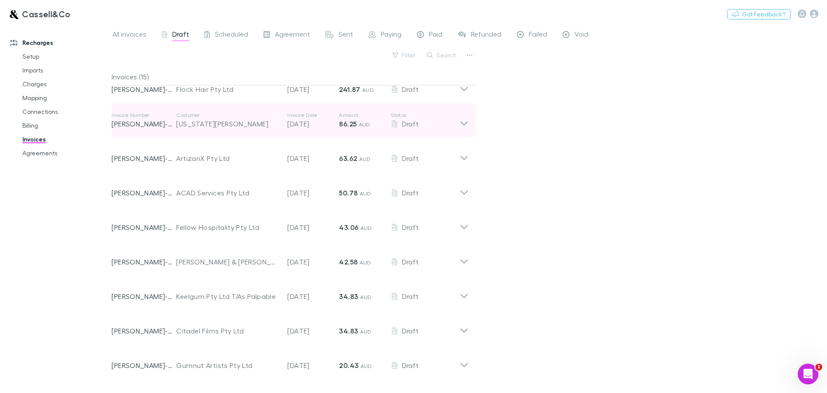
scroll to position [0, 0]
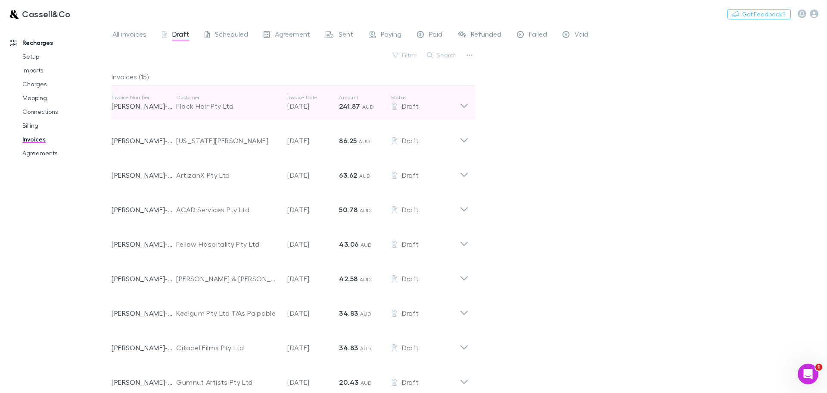
click at [465, 105] on icon at bounding box center [464, 102] width 9 height 17
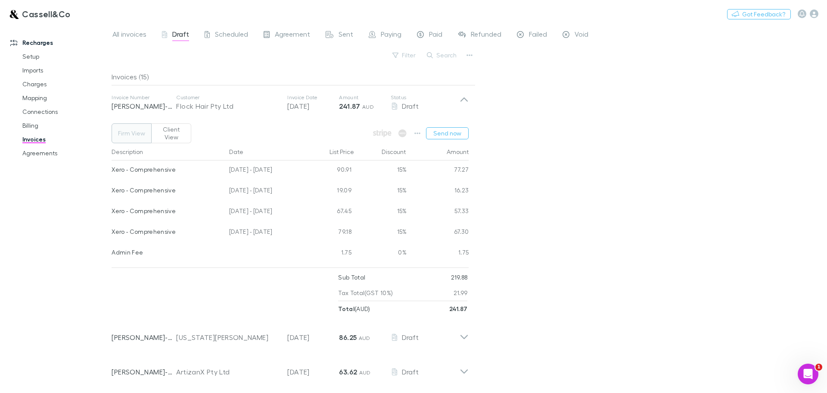
click at [503, 120] on div "All invoices Draft Scheduled Agreement Sent Paying Paid Refunded Failed Void Fi…" at bounding box center [470, 208] width 716 height 368
click at [531, 120] on div "All invoices Draft Scheduled Agreement Sent Paying Paid Refunded Failed Void Fi…" at bounding box center [470, 208] width 716 height 368
click at [597, 84] on div "All invoices Draft Scheduled Agreement Sent Paying Paid Refunded Failed Void Fi…" at bounding box center [470, 208] width 716 height 368
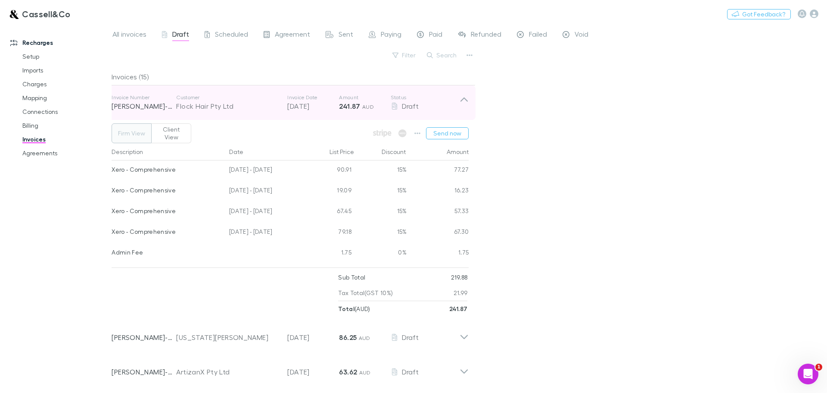
click at [465, 102] on icon at bounding box center [464, 102] width 9 height 17
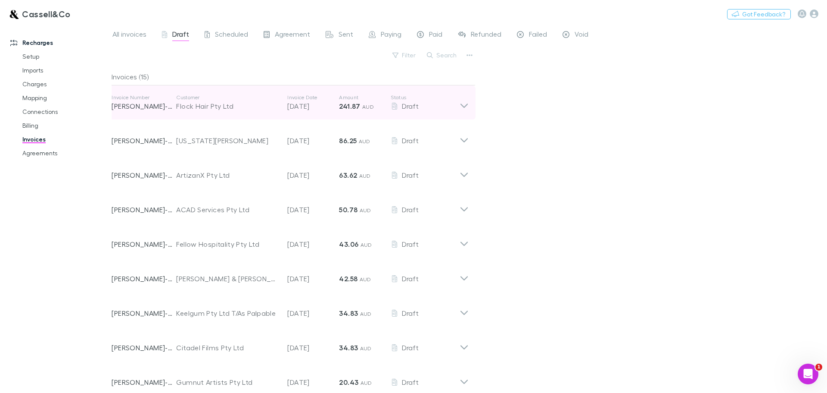
click at [466, 103] on icon at bounding box center [464, 102] width 9 height 17
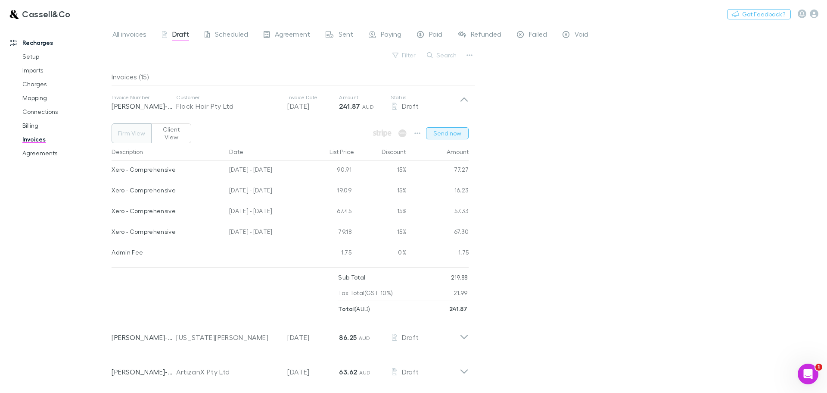
click at [462, 128] on button "Send now" at bounding box center [447, 133] width 43 height 12
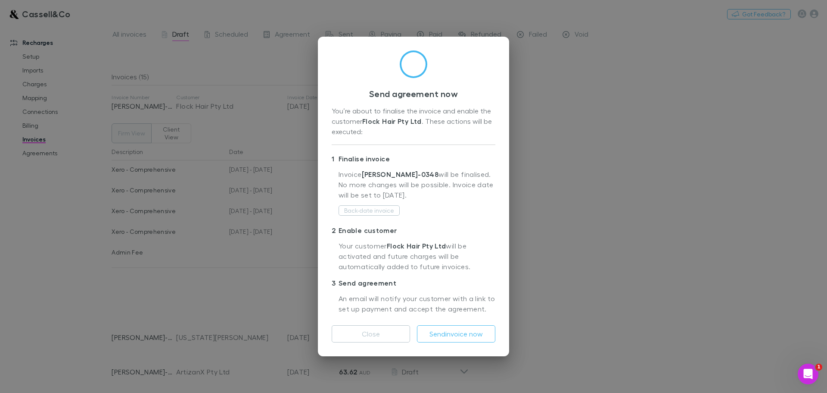
click at [474, 226] on p "2 Enable customer" at bounding box center [414, 230] width 164 height 14
click at [458, 334] on button "Send invoice now" at bounding box center [456, 333] width 78 height 17
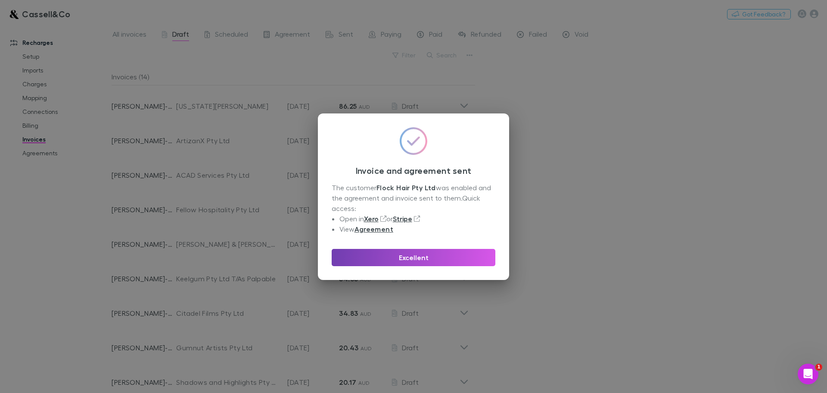
click at [411, 254] on button "Excellent" at bounding box center [414, 257] width 164 height 17
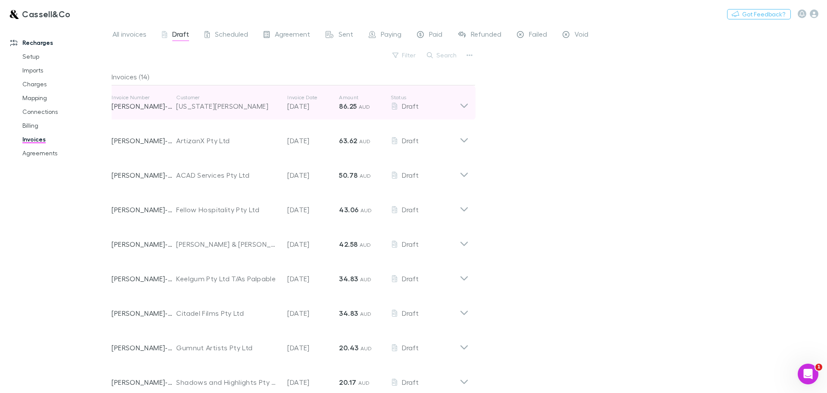
click at [467, 104] on icon at bounding box center [464, 102] width 9 height 17
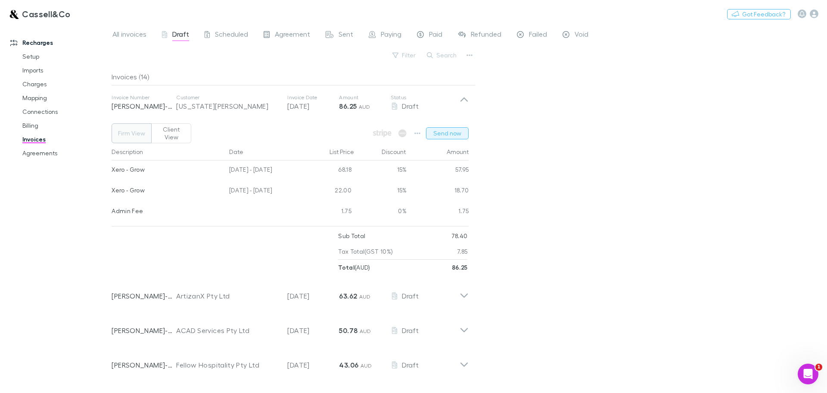
click at [456, 128] on button "Send now" at bounding box center [447, 133] width 43 height 12
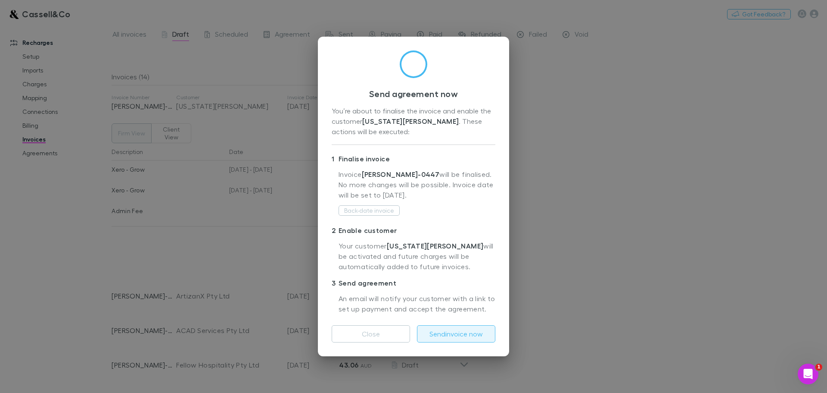
click at [455, 334] on button "Send invoice now" at bounding box center [456, 333] width 78 height 17
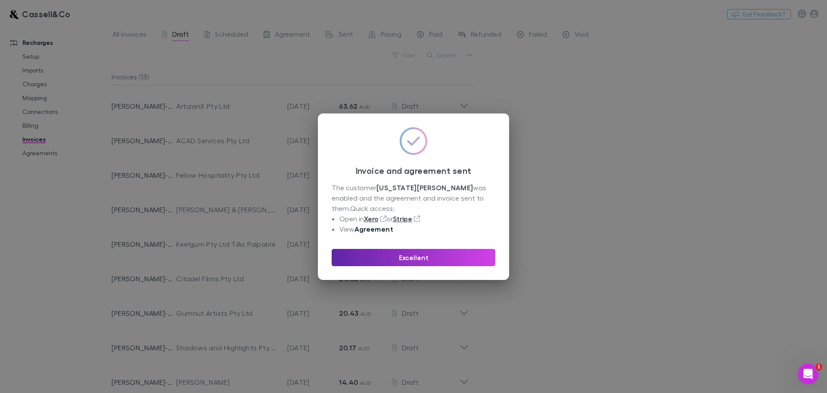
click at [376, 227] on link "Agreement" at bounding box center [374, 229] width 39 height 9
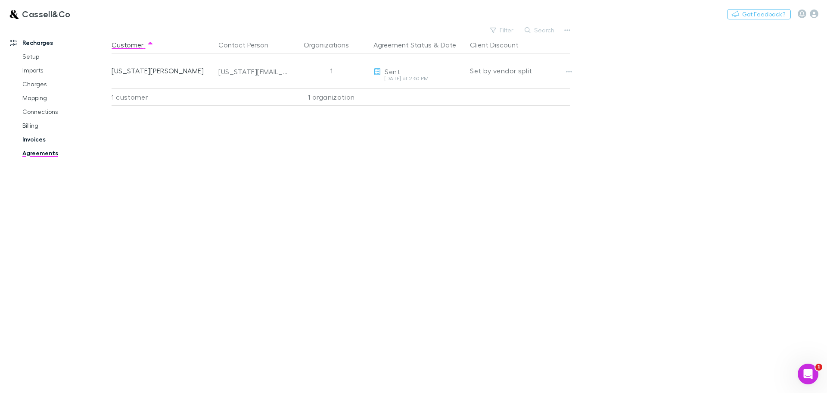
click at [37, 136] on link "Invoices" at bounding box center [65, 139] width 103 height 14
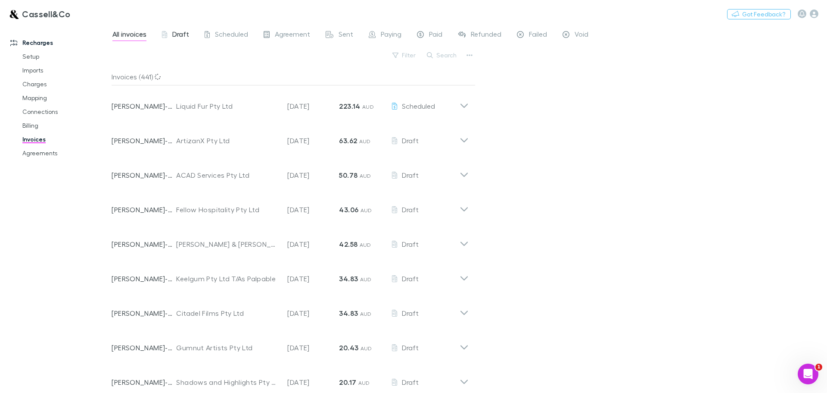
click at [178, 36] on span "Draft" at bounding box center [180, 35] width 17 height 11
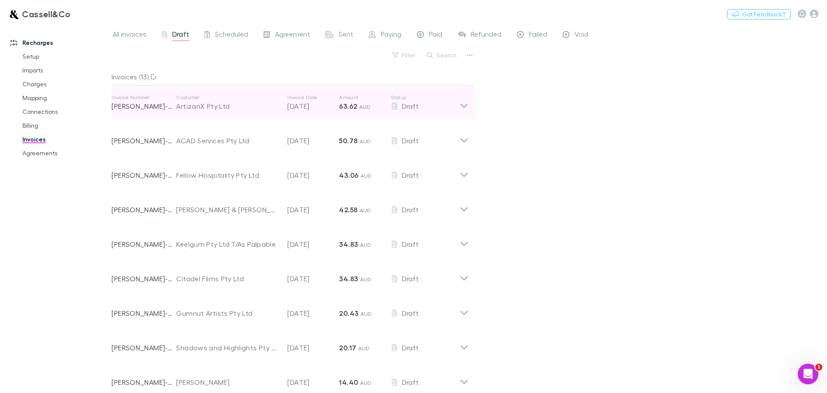
click at [469, 103] on icon at bounding box center [464, 102] width 9 height 17
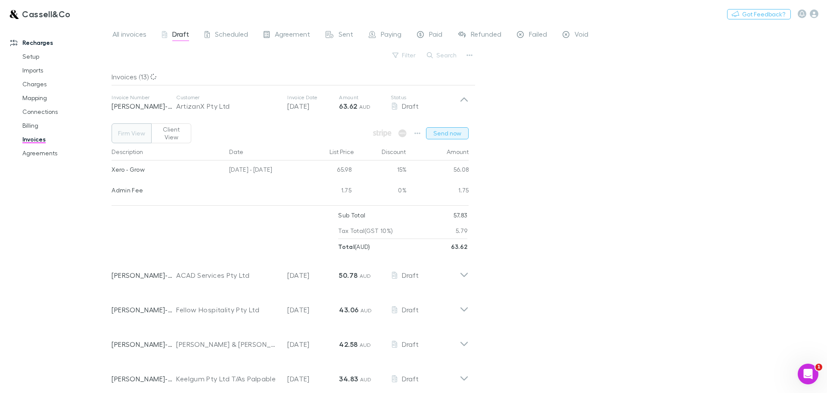
click at [451, 128] on button "Send now" at bounding box center [447, 133] width 43 height 12
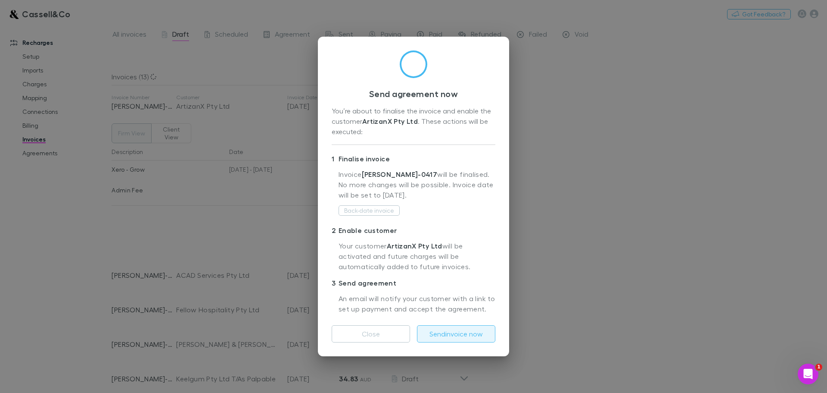
click at [459, 332] on button "Send invoice now" at bounding box center [456, 333] width 78 height 17
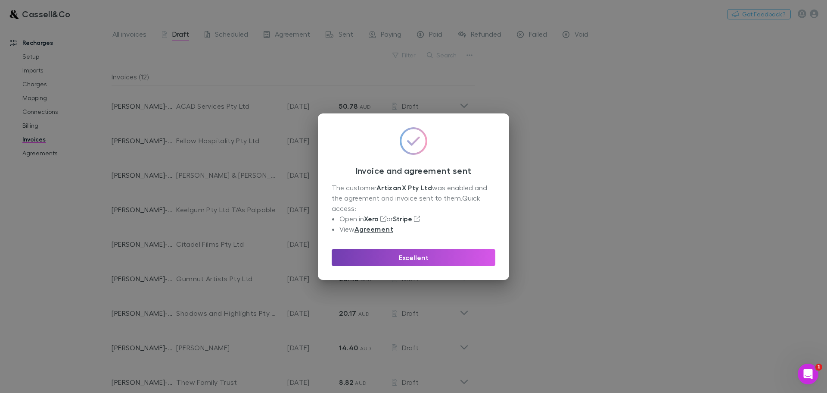
click at [426, 257] on button "Excellent" at bounding box center [414, 257] width 164 height 17
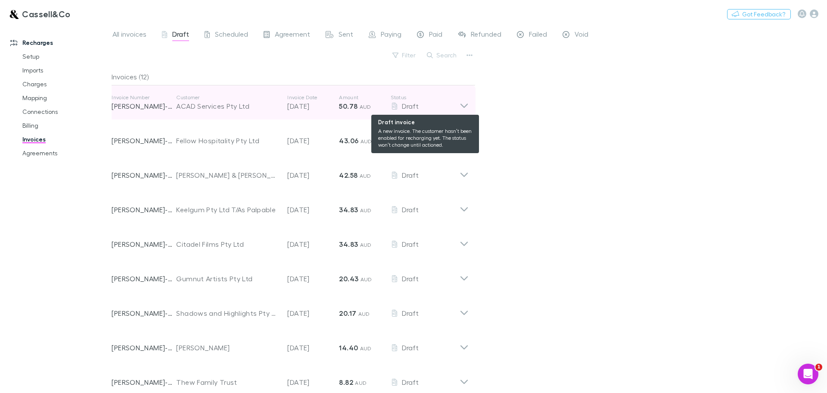
click at [459, 106] on div "Draft" at bounding box center [425, 106] width 69 height 10
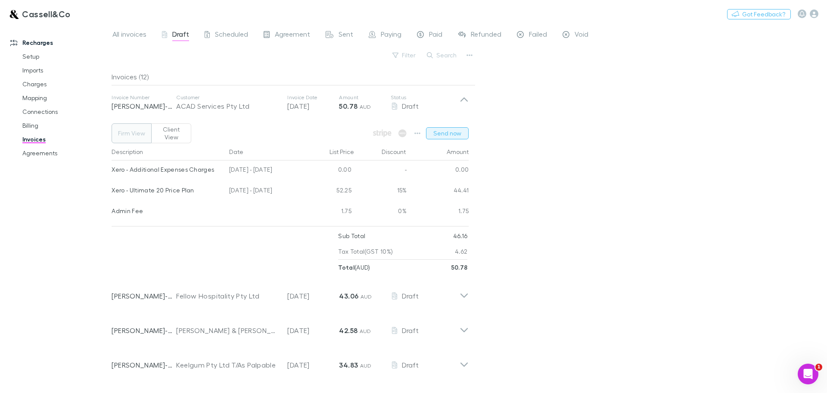
click at [450, 127] on button "Send now" at bounding box center [447, 133] width 43 height 12
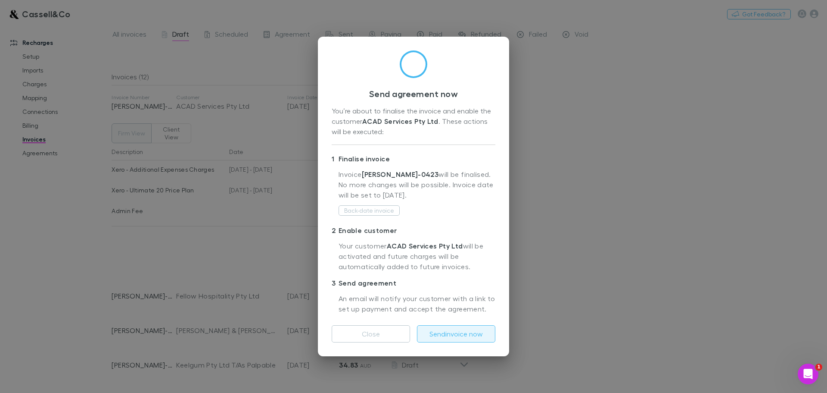
click at [459, 334] on button "Send invoice now" at bounding box center [456, 333] width 78 height 17
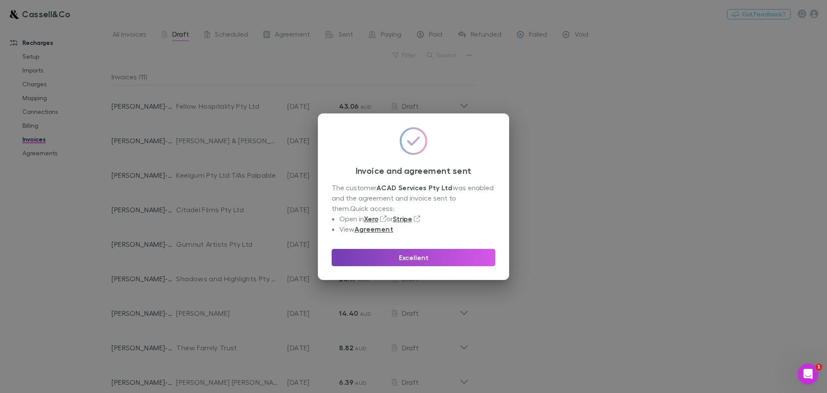
click at [434, 258] on button "Excellent" at bounding box center [414, 257] width 164 height 17
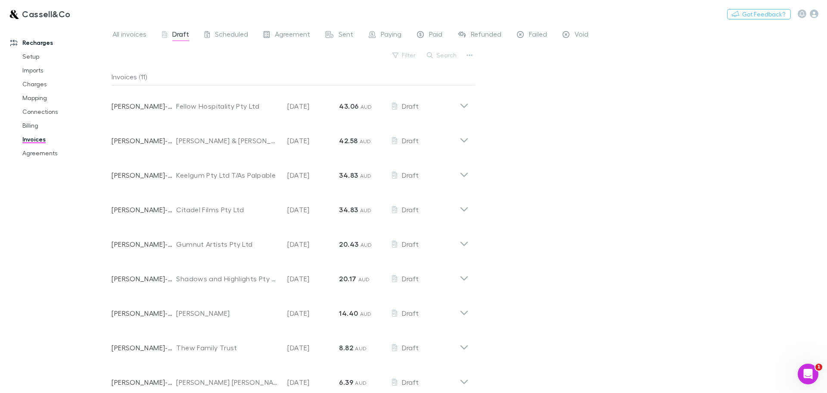
click at [569, 150] on div "All invoices Draft Scheduled Agreement Sent Paying Paid Refunded Failed Void Fi…" at bounding box center [470, 208] width 716 height 368
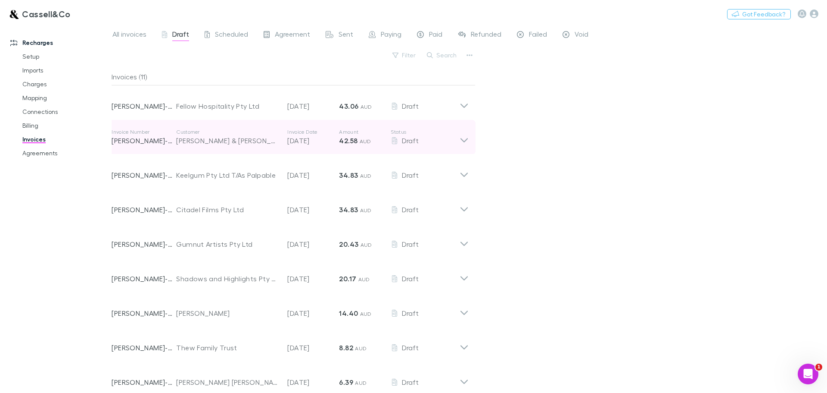
click at [468, 138] on icon at bounding box center [464, 136] width 9 height 17
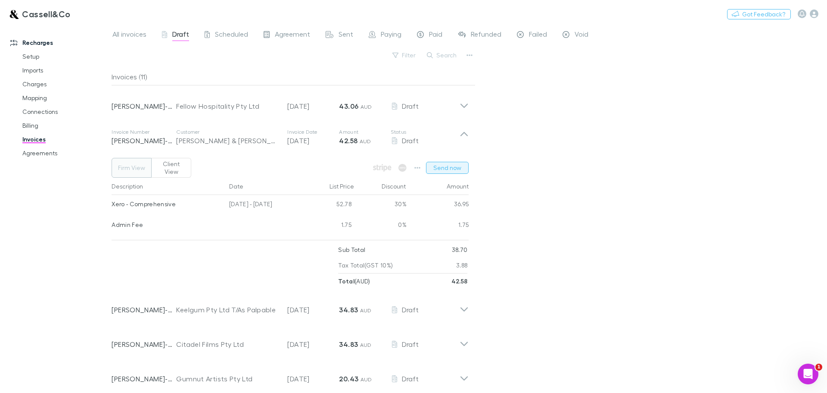
click at [446, 162] on button "Send now" at bounding box center [447, 168] width 43 height 12
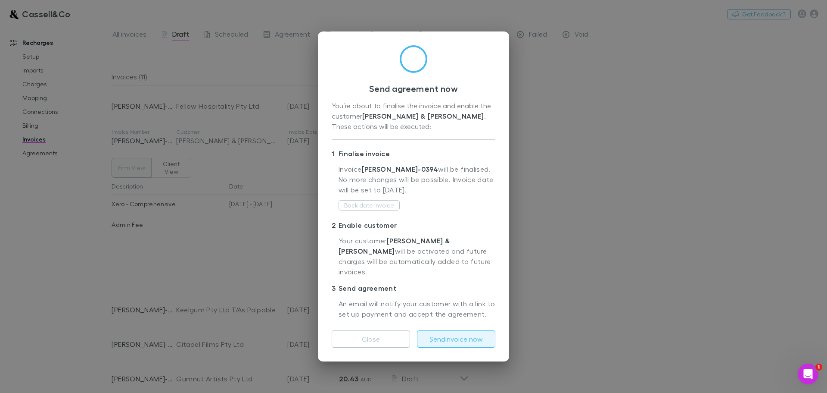
click at [456, 337] on button "Send invoice now" at bounding box center [456, 338] width 78 height 17
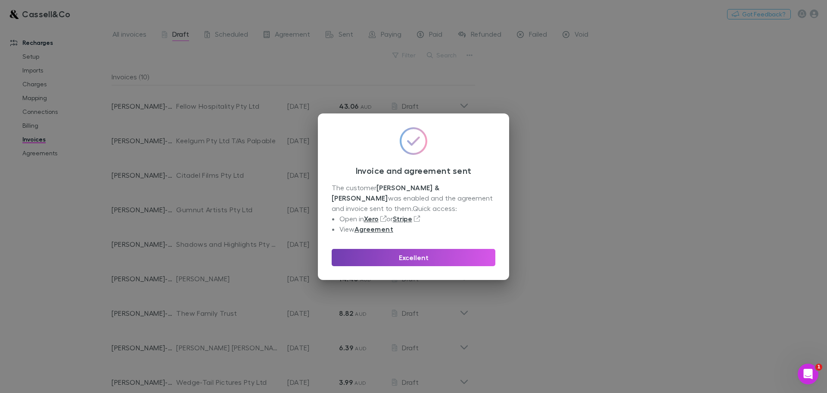
click at [416, 256] on button "Excellent" at bounding box center [414, 257] width 164 height 17
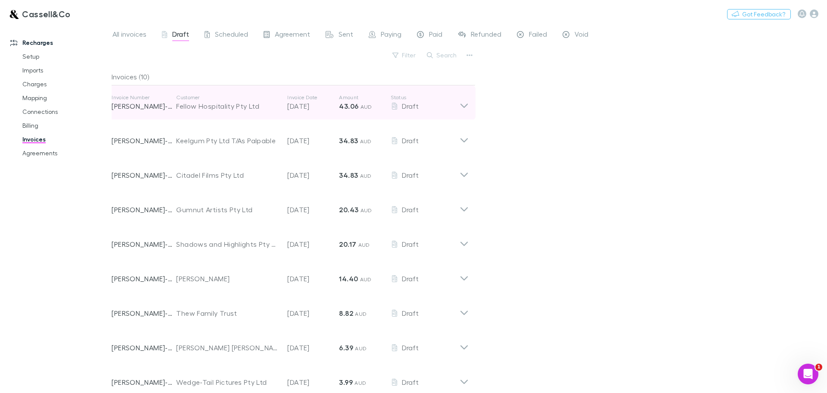
click at [466, 100] on icon at bounding box center [464, 102] width 9 height 17
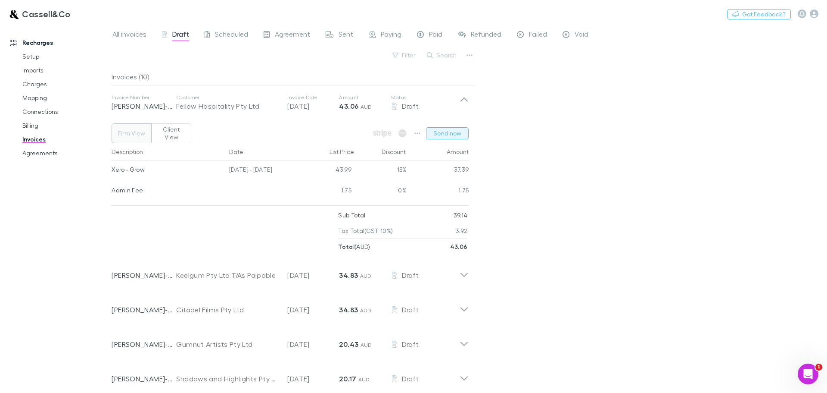
click at [449, 129] on button "Send now" at bounding box center [447, 133] width 43 height 12
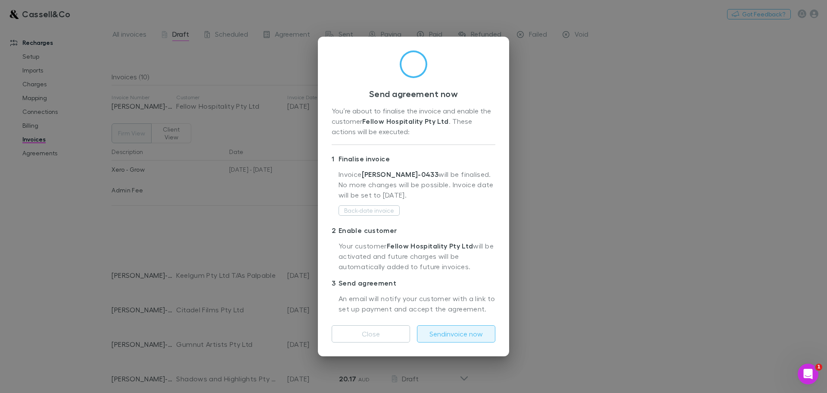
click at [456, 334] on button "Send invoice now" at bounding box center [456, 333] width 78 height 17
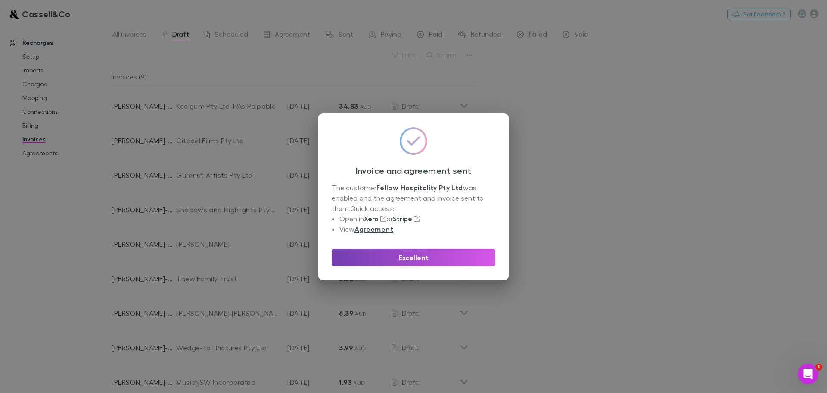
click at [432, 259] on button "Excellent" at bounding box center [414, 257] width 164 height 17
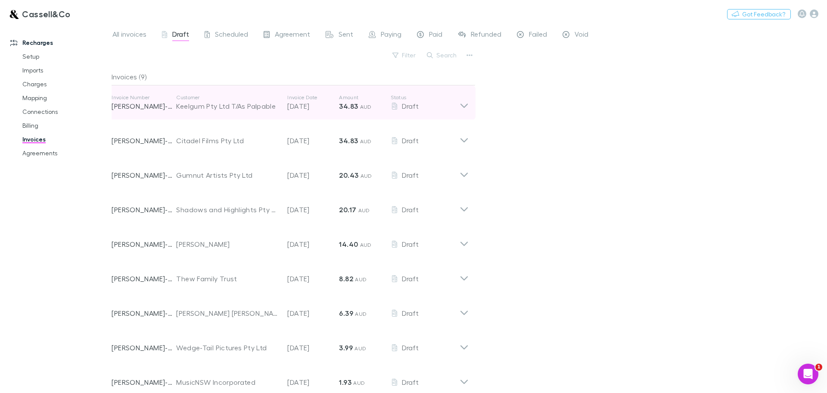
click at [466, 103] on icon at bounding box center [464, 102] width 9 height 17
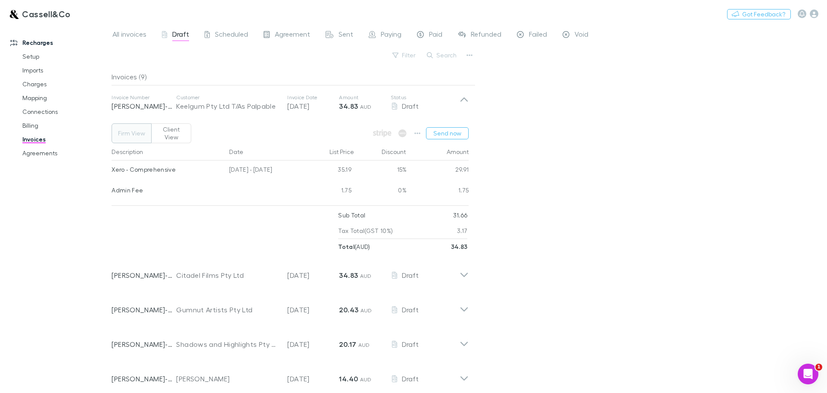
click at [548, 181] on div "All invoices Draft Scheduled Agreement Sent Paying Paid Refunded Failed Void Fi…" at bounding box center [470, 208] width 716 height 368
drag, startPoint x: 466, startPoint y: 99, endPoint x: 484, endPoint y: 141, distance: 45.9
click at [466, 99] on icon at bounding box center [464, 102] width 9 height 17
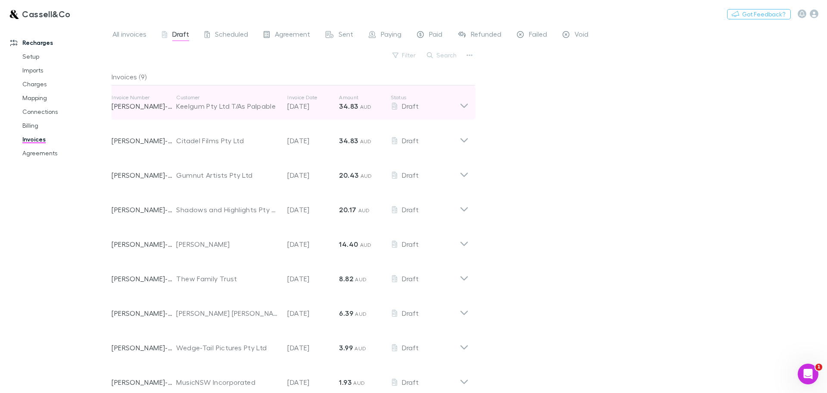
click at [465, 102] on icon at bounding box center [464, 102] width 9 height 17
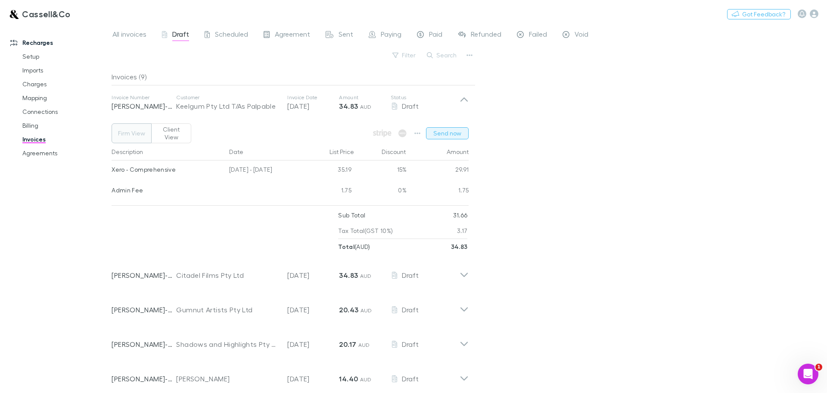
click at [455, 129] on button "Send now" at bounding box center [447, 133] width 43 height 12
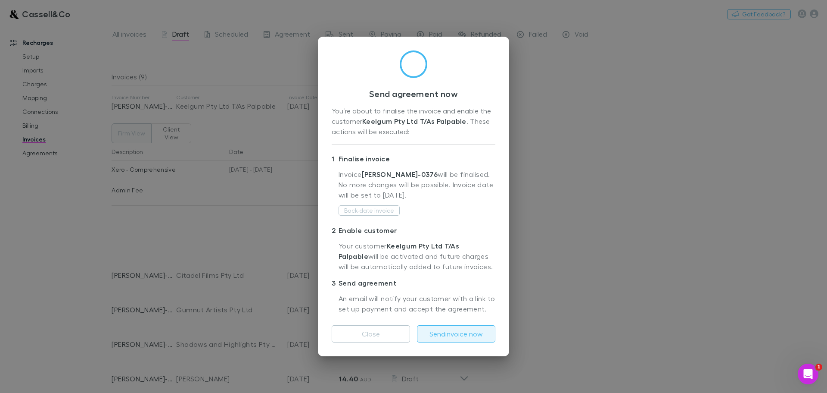
click at [457, 335] on button "Send invoice now" at bounding box center [456, 333] width 78 height 17
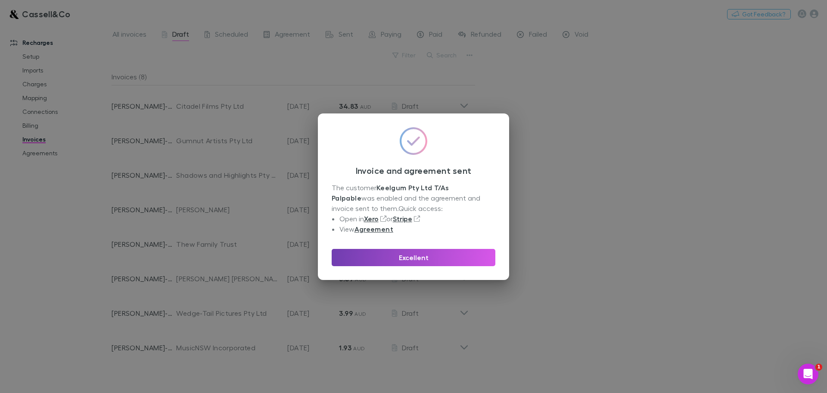
click at [407, 256] on button "Excellent" at bounding box center [414, 257] width 164 height 17
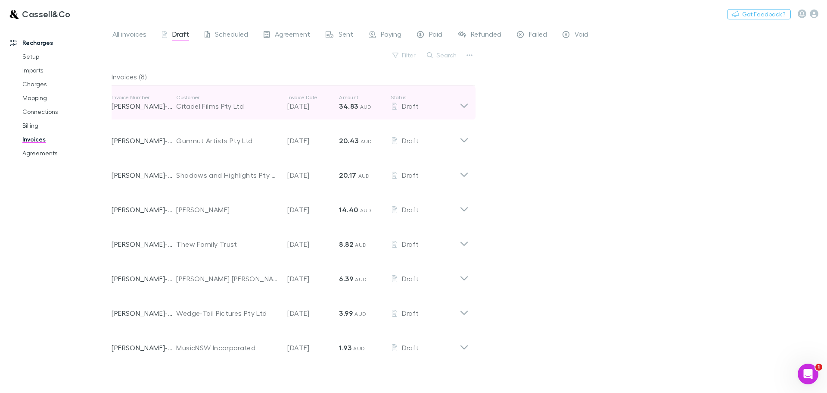
click at [468, 101] on icon at bounding box center [464, 102] width 9 height 17
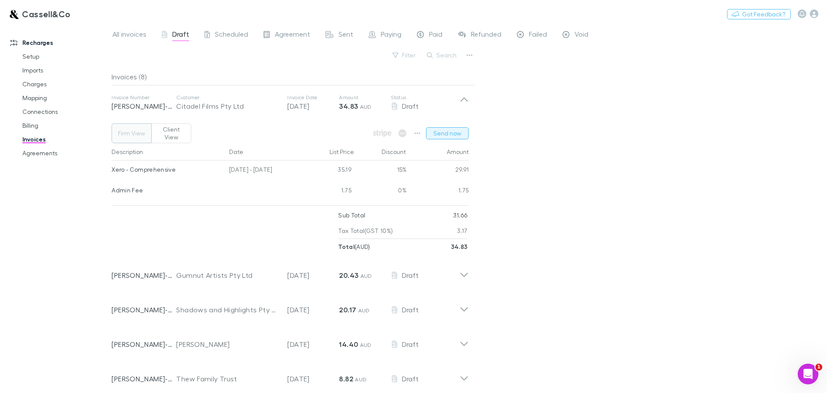
click at [449, 129] on button "Send now" at bounding box center [447, 133] width 43 height 12
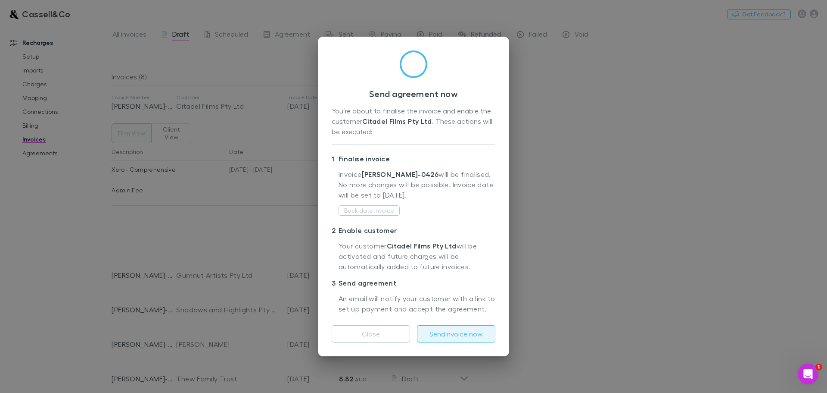
click at [471, 334] on button "Send invoice now" at bounding box center [456, 333] width 78 height 17
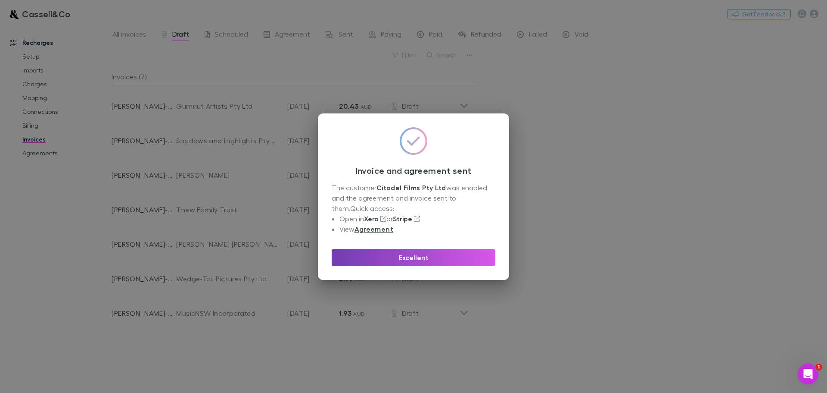
click at [453, 254] on button "Excellent" at bounding box center [414, 257] width 164 height 17
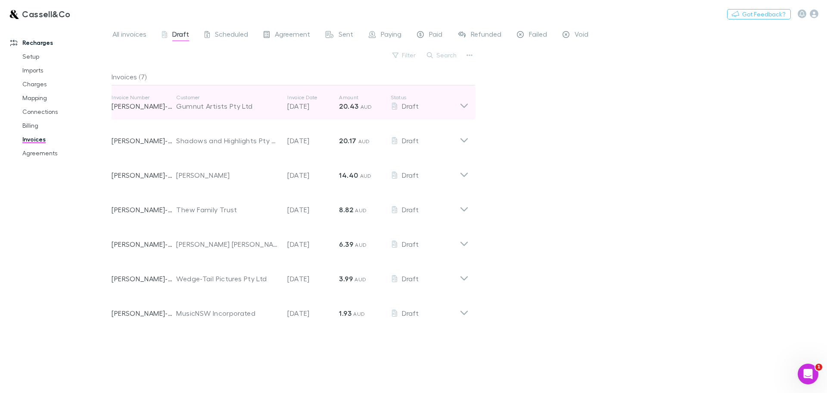
click at [468, 103] on icon at bounding box center [464, 102] width 9 height 17
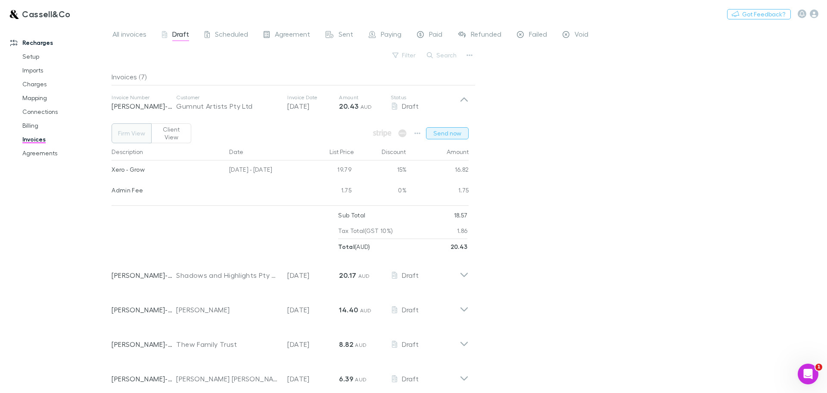
click at [455, 130] on button "Send now" at bounding box center [447, 133] width 43 height 12
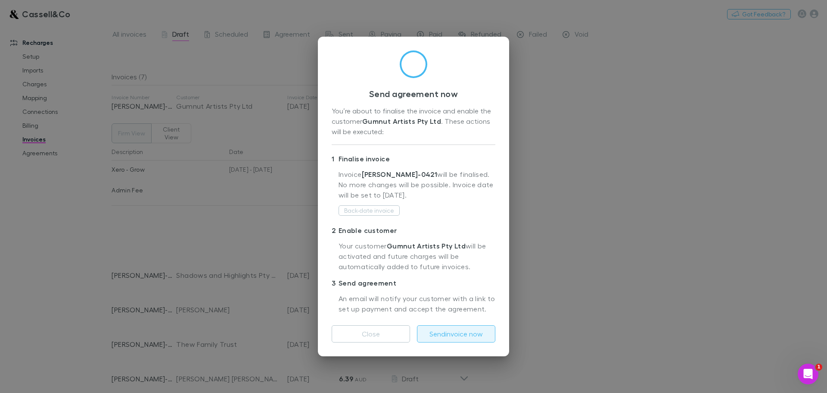
click at [460, 333] on button "Send invoice now" at bounding box center [456, 333] width 78 height 17
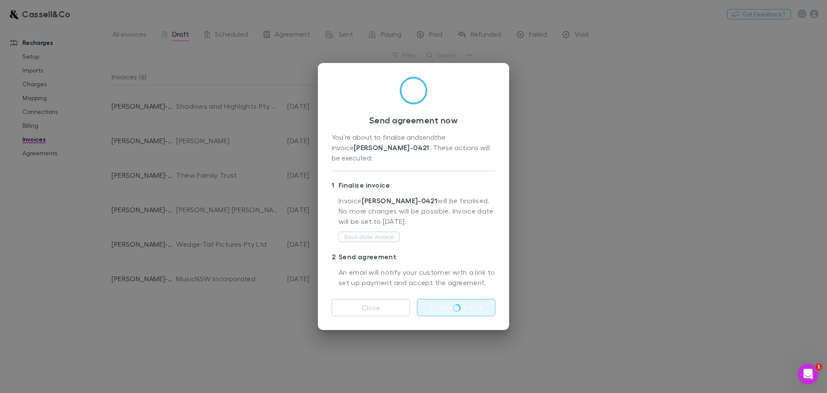
drag, startPoint x: 429, startPoint y: 288, endPoint x: 374, endPoint y: 87, distance: 208.8
click at [374, 87] on div "Send agreement now You’re about to finalise and send the invoice [PERSON_NAME]-…" at bounding box center [414, 124] width 164 height 94
click at [480, 178] on p "1 Finalise invoice" at bounding box center [414, 185] width 164 height 14
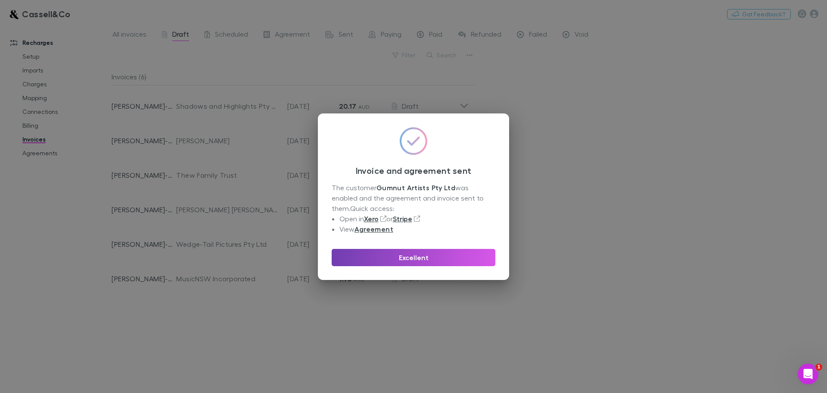
click at [424, 262] on button "Excellent" at bounding box center [414, 257] width 164 height 17
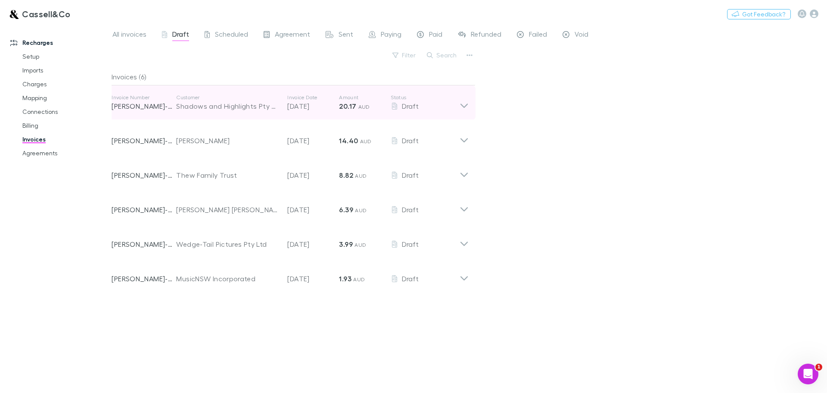
click at [465, 104] on icon at bounding box center [464, 102] width 9 height 17
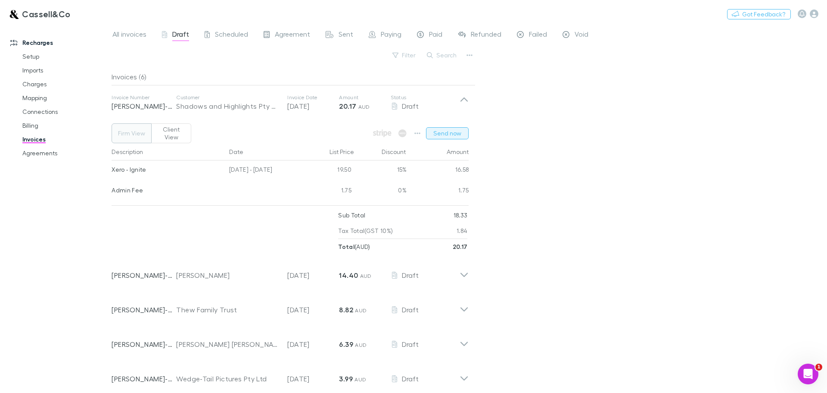
click at [445, 131] on button "Send now" at bounding box center [447, 133] width 43 height 12
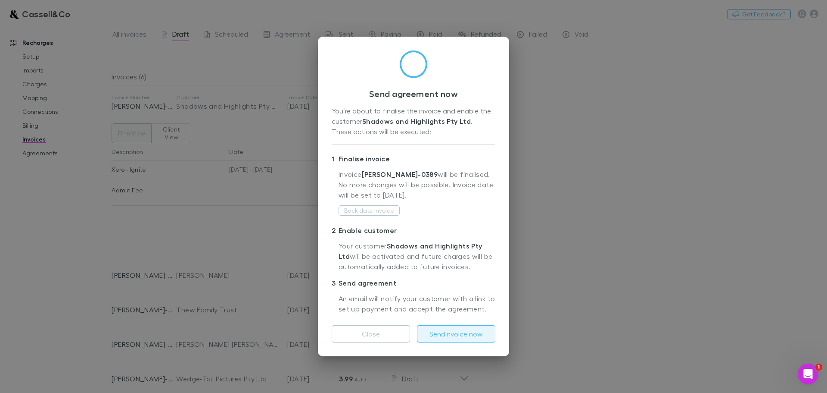
click at [458, 332] on button "Send invoice now" at bounding box center [456, 333] width 78 height 17
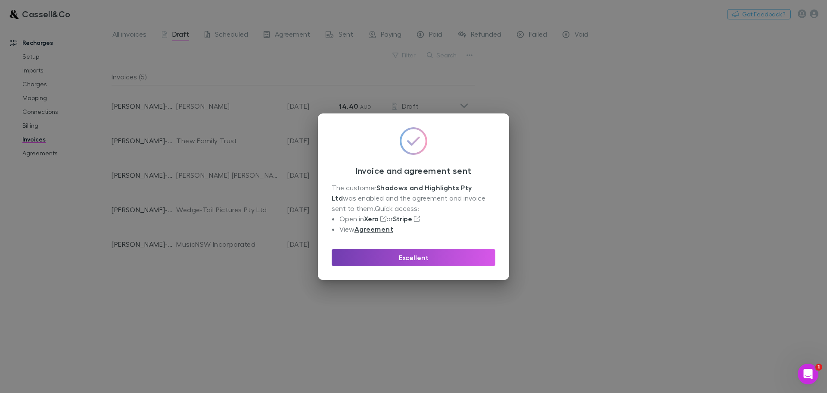
click at [445, 257] on button "Excellent" at bounding box center [414, 257] width 164 height 17
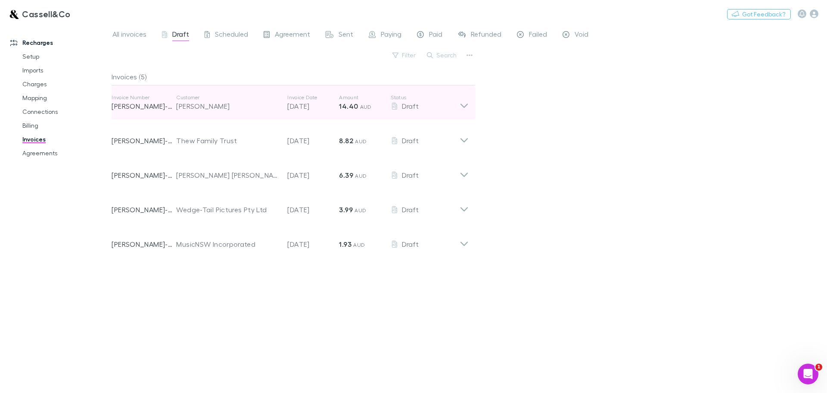
click at [462, 104] on icon at bounding box center [464, 105] width 7 height 4
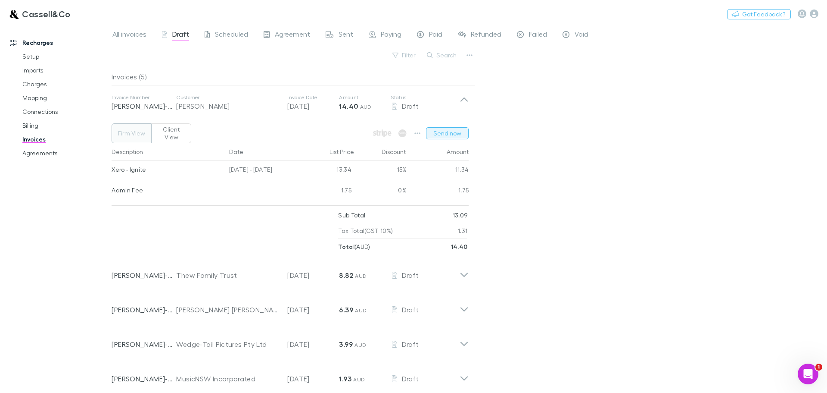
click at [441, 129] on button "Send now" at bounding box center [447, 133] width 43 height 12
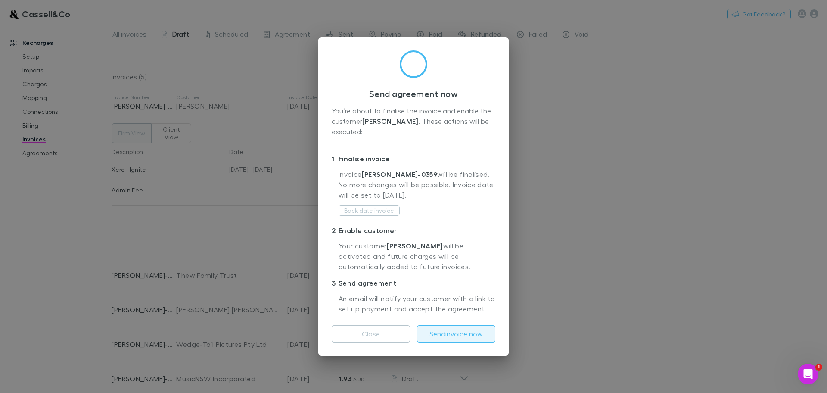
click at [448, 332] on button "Send invoice now" at bounding box center [456, 333] width 78 height 17
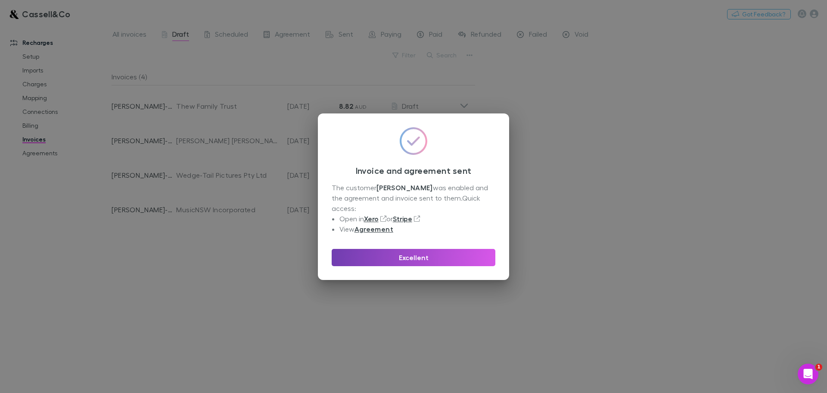
click at [403, 252] on button "Excellent" at bounding box center [414, 257] width 164 height 17
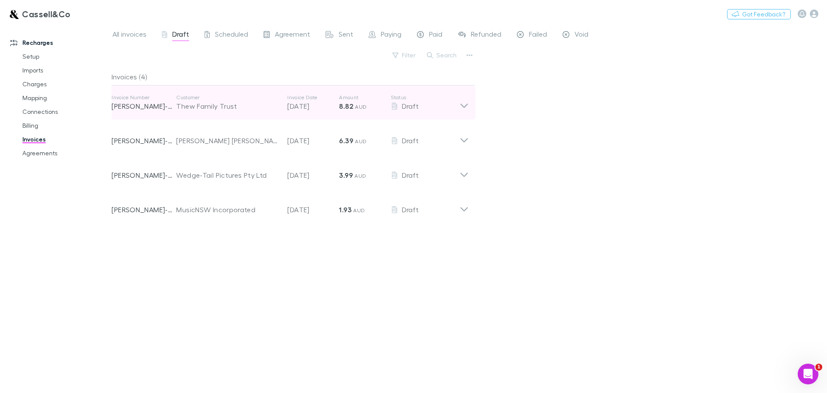
click at [464, 104] on icon at bounding box center [464, 102] width 9 height 17
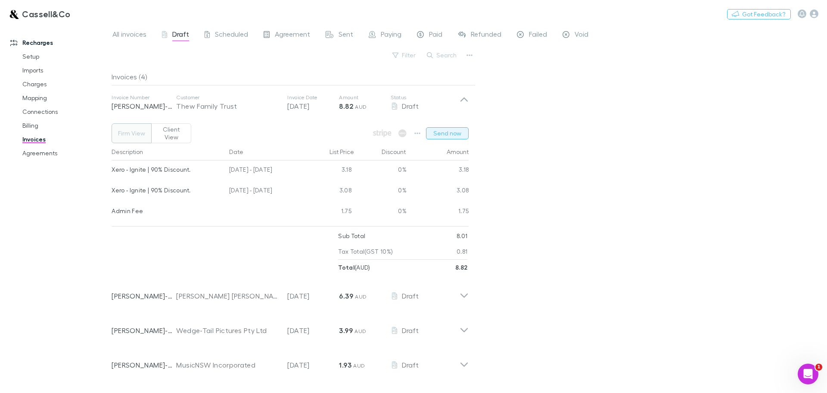
click at [434, 127] on button "Send now" at bounding box center [447, 133] width 43 height 12
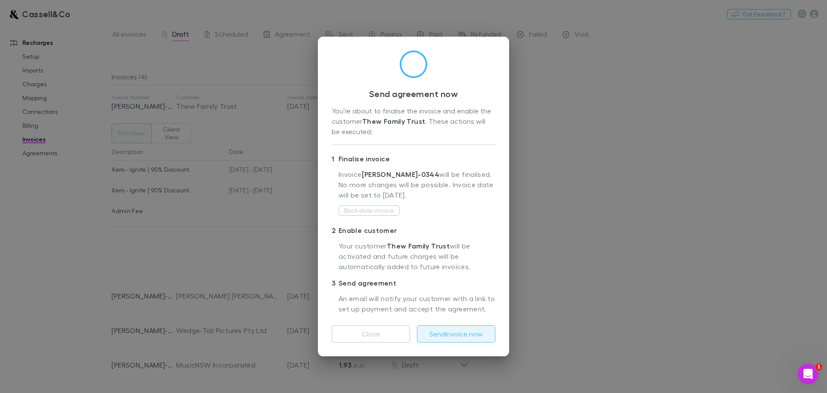
click at [461, 337] on button "Send invoice now" at bounding box center [456, 333] width 78 height 17
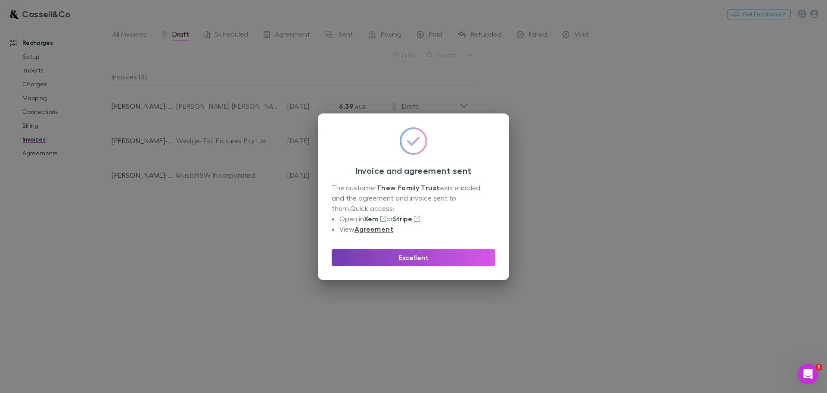
click at [444, 256] on button "Excellent" at bounding box center [414, 257] width 164 height 17
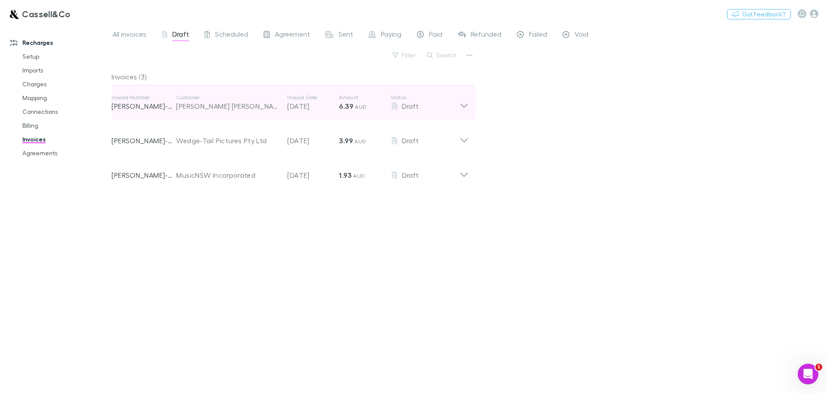
click at [462, 105] on icon at bounding box center [464, 105] width 7 height 4
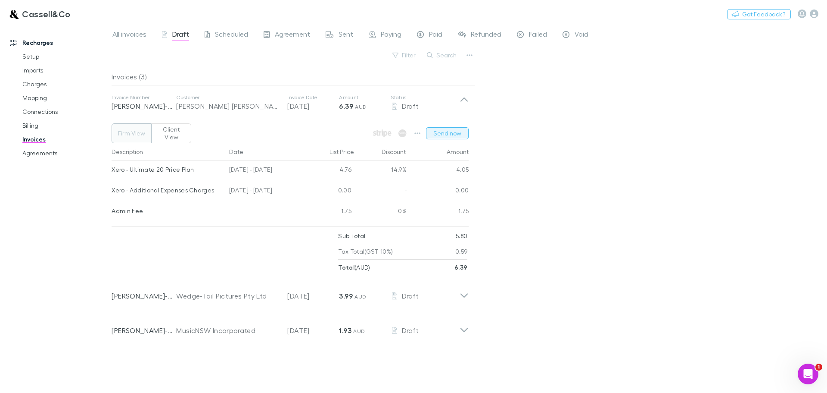
click at [453, 132] on button "Send now" at bounding box center [447, 133] width 43 height 12
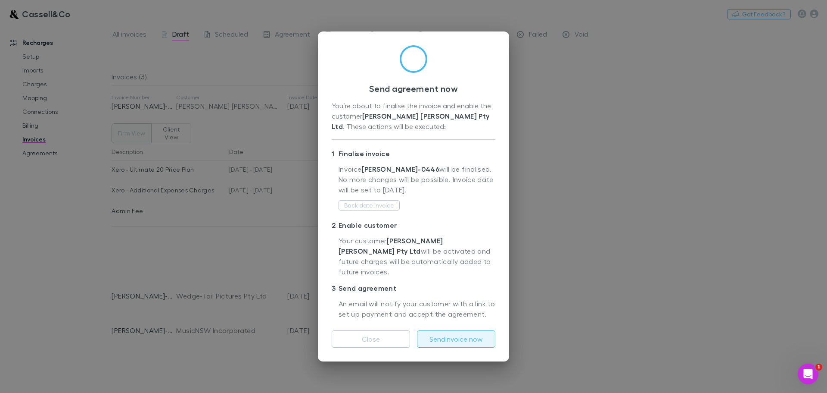
click at [469, 334] on button "Send invoice now" at bounding box center [456, 338] width 78 height 17
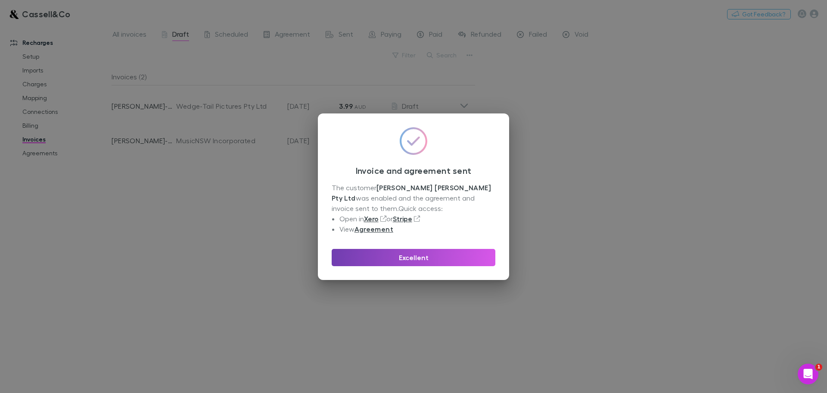
click at [462, 257] on button "Excellent" at bounding box center [414, 257] width 164 height 17
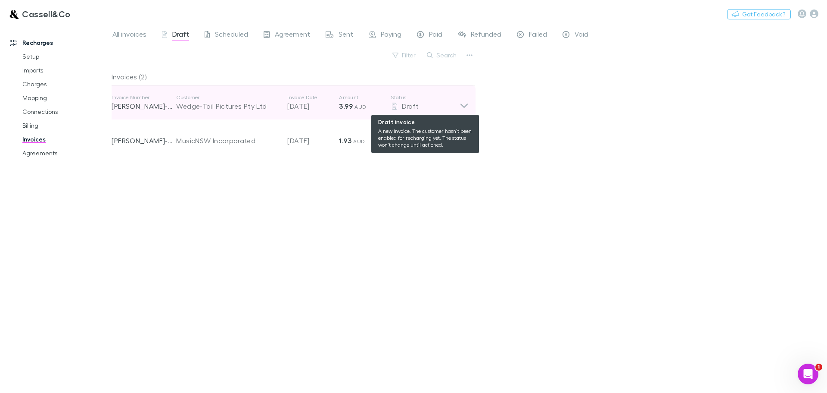
click at [462, 103] on icon at bounding box center [464, 102] width 9 height 17
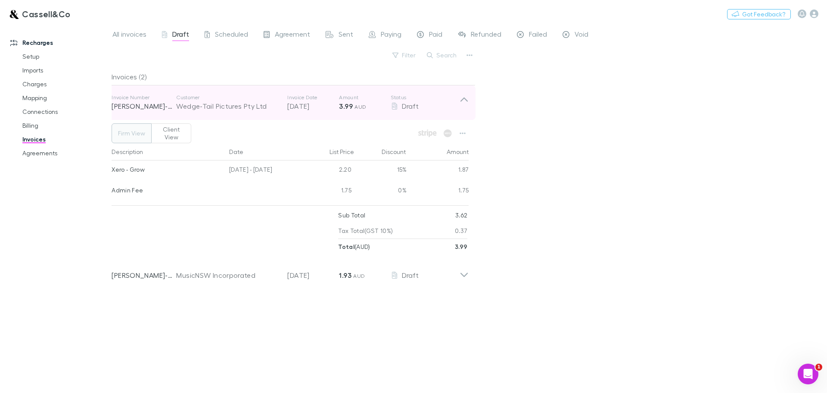
click at [468, 99] on icon at bounding box center [464, 102] width 9 height 17
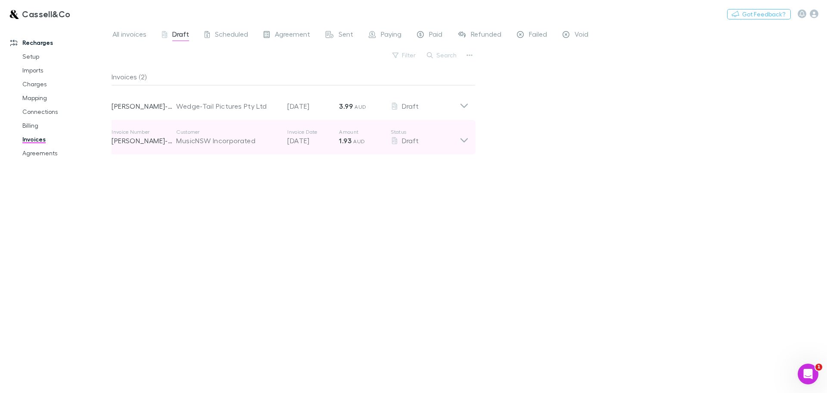
click at [462, 138] on icon at bounding box center [464, 140] width 7 height 4
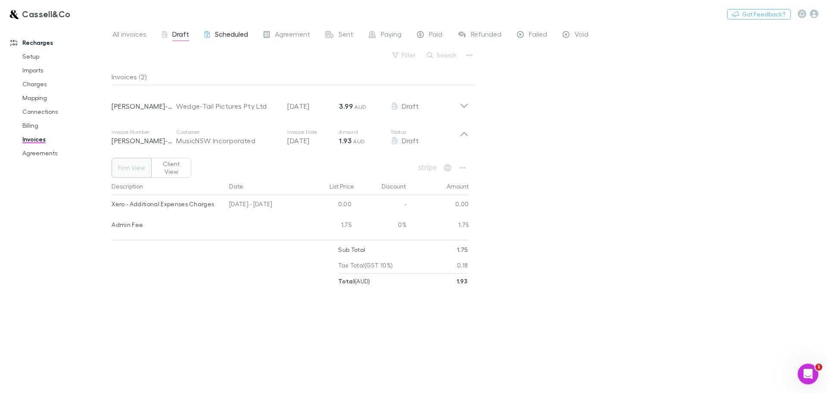
click at [225, 37] on span "Scheduled" at bounding box center [231, 35] width 33 height 11
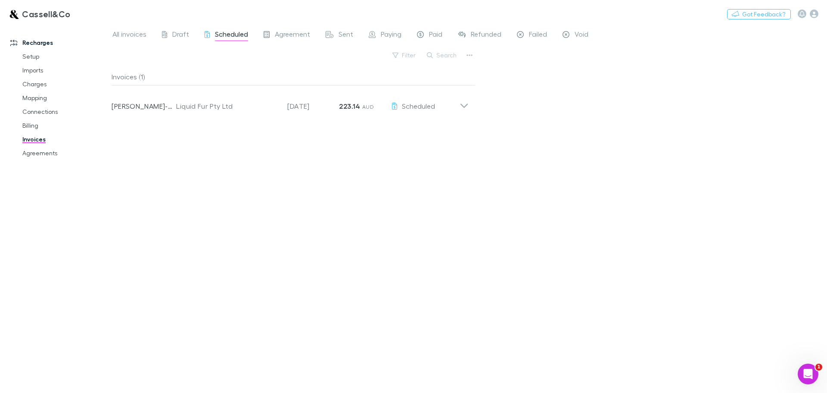
click at [190, 39] on div "All invoices Draft Scheduled Agreement Sent Paying Paid Refunded Failed Void" at bounding box center [354, 35] width 485 height 14
click at [182, 34] on span "Draft" at bounding box center [180, 35] width 17 height 11
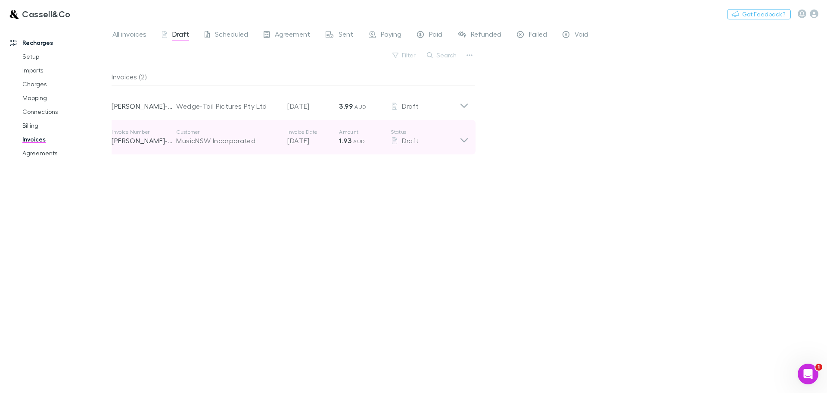
click at [460, 139] on icon at bounding box center [464, 136] width 9 height 17
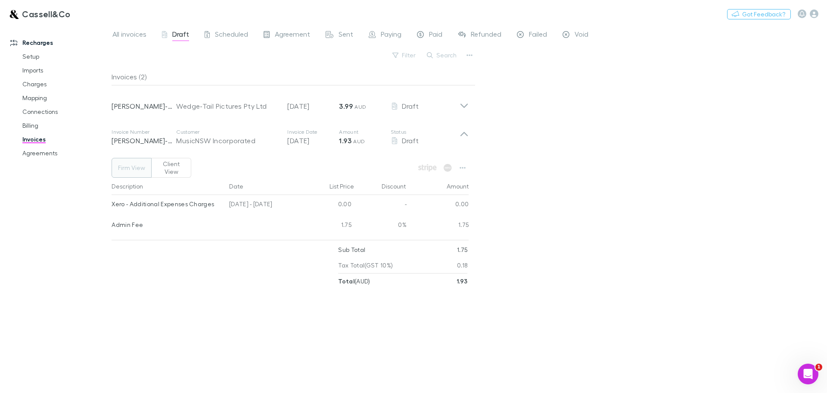
click at [167, 166] on button "Client View" at bounding box center [171, 168] width 40 height 20
click at [141, 165] on button "Firm View" at bounding box center [132, 168] width 40 height 20
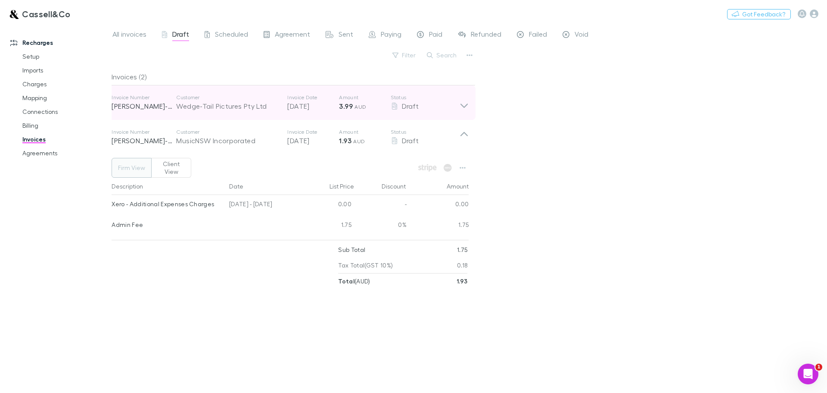
click at [472, 104] on div "Invoice Number [PERSON_NAME]-0387 Customer Wedge-Tail Pictures Pty Ltd Invoice …" at bounding box center [290, 102] width 371 height 34
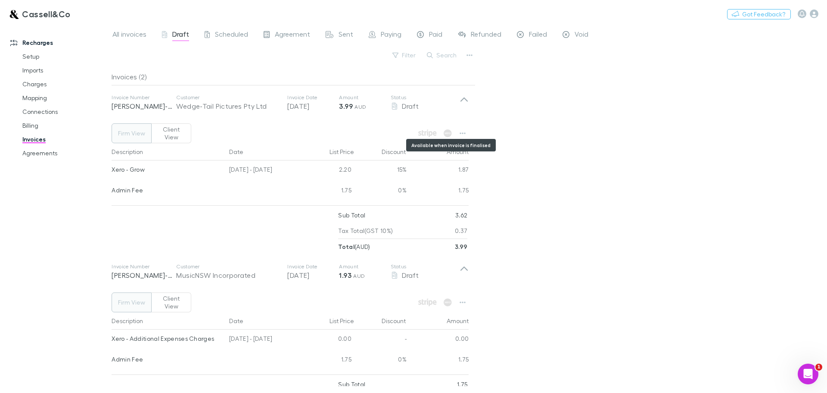
click at [446, 129] on icon "Available when invoice is finalised" at bounding box center [448, 133] width 8 height 8
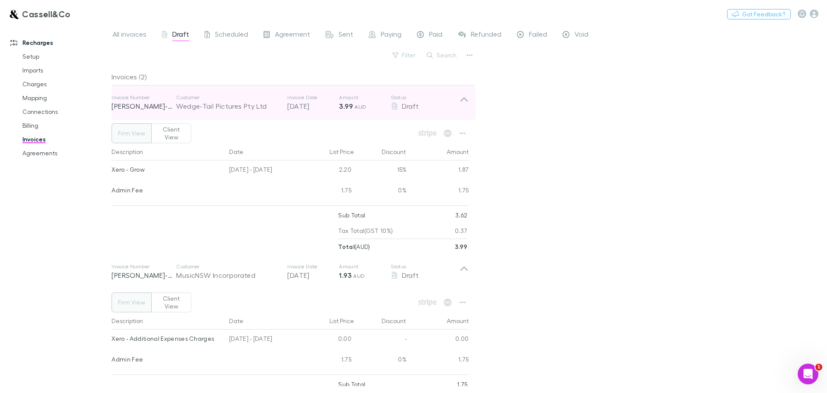
click at [460, 99] on icon at bounding box center [464, 102] width 9 height 17
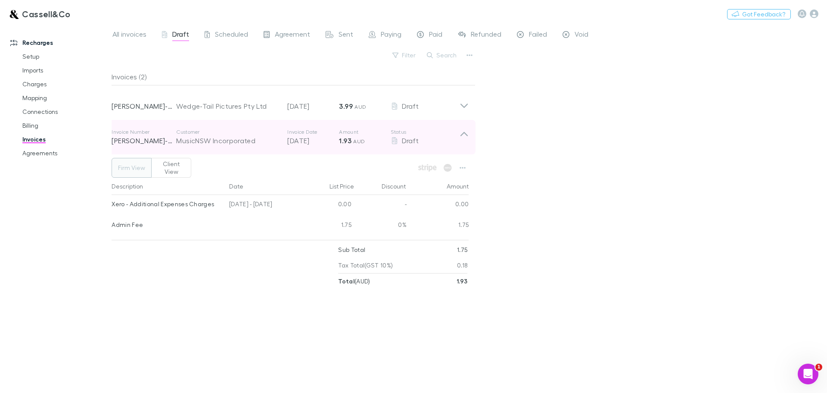
click at [468, 133] on icon at bounding box center [464, 136] width 9 height 17
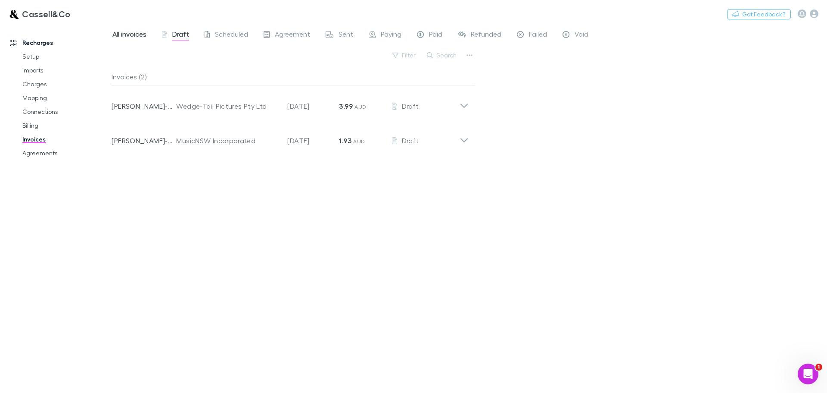
click at [136, 32] on span "All invoices" at bounding box center [129, 35] width 34 height 11
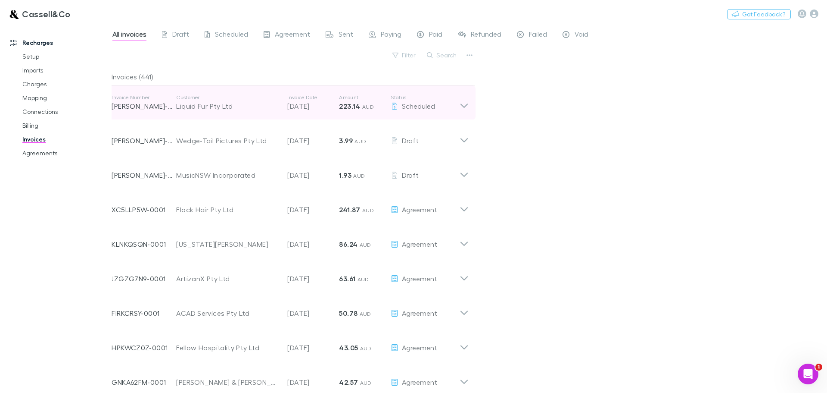
click at [470, 103] on div "Invoice Number [PERSON_NAME]-0138 Customer Liquid Fur Pty Ltd Invoice Date [DAT…" at bounding box center [290, 102] width 371 height 34
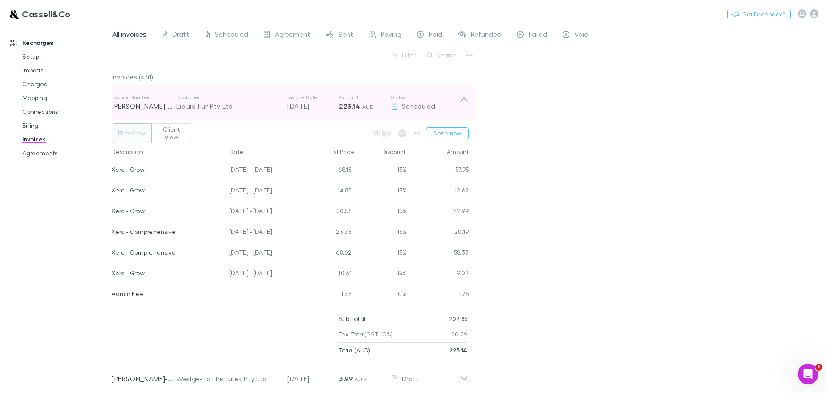
click at [470, 103] on div "Invoice Number [PERSON_NAME]-0138 Customer Liquid Fur Pty Ltd Invoice Date [DAT…" at bounding box center [290, 102] width 371 height 34
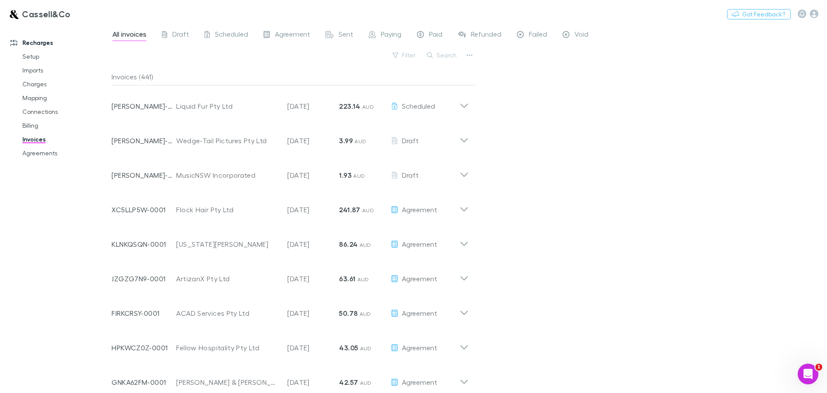
click at [191, 33] on div "All invoices Draft Scheduled Agreement Sent Paying Paid Refunded Failed Void" at bounding box center [354, 35] width 485 height 14
click at [183, 35] on span "Draft" at bounding box center [180, 35] width 17 height 11
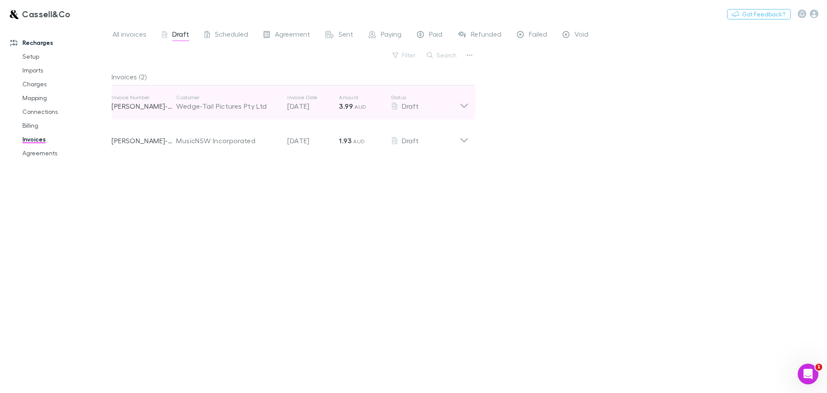
click at [464, 101] on icon at bounding box center [464, 102] width 9 height 17
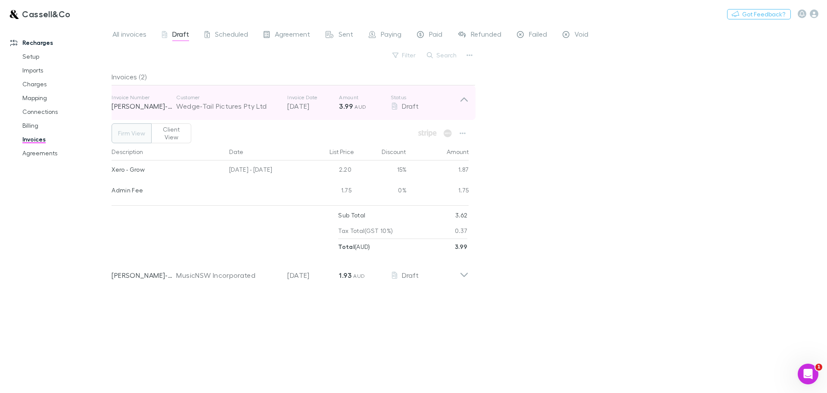
click at [471, 104] on div "Invoice Number [PERSON_NAME]-0387 Customer Wedge-Tail Pictures Pty Ltd Invoice …" at bounding box center [290, 102] width 371 height 34
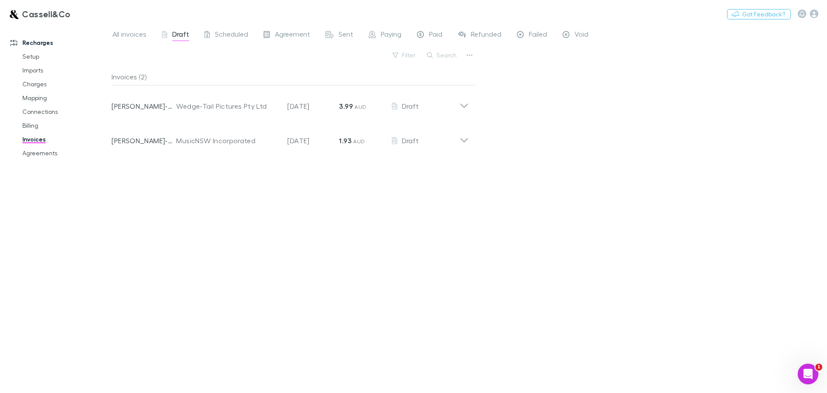
click at [219, 45] on div "All invoices Draft Scheduled Agreement Sent Paying Paid Refunded Failed Void Fi…" at bounding box center [470, 208] width 716 height 368
click at [231, 31] on span "Scheduled" at bounding box center [231, 35] width 33 height 11
click at [286, 29] on link "Agreement" at bounding box center [287, 35] width 48 height 14
